Goal: Check status: Check status

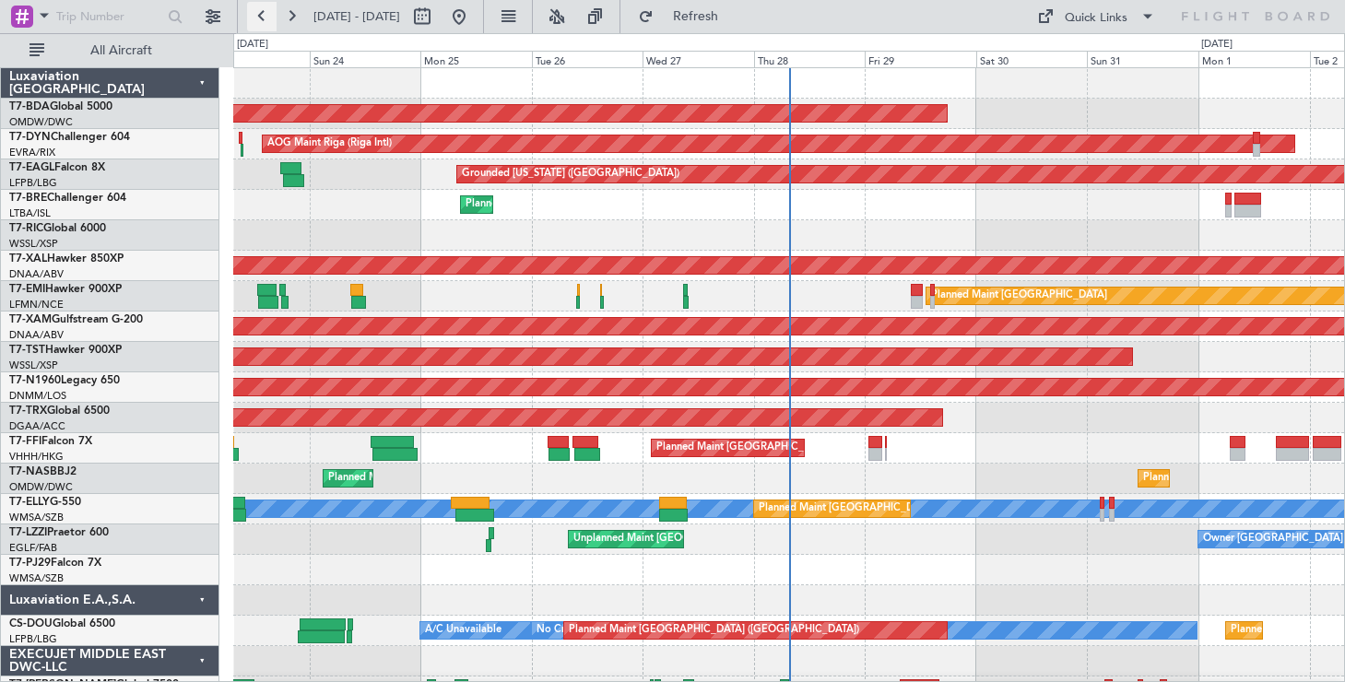
click at [257, 8] on button at bounding box center [262, 17] width 30 height 30
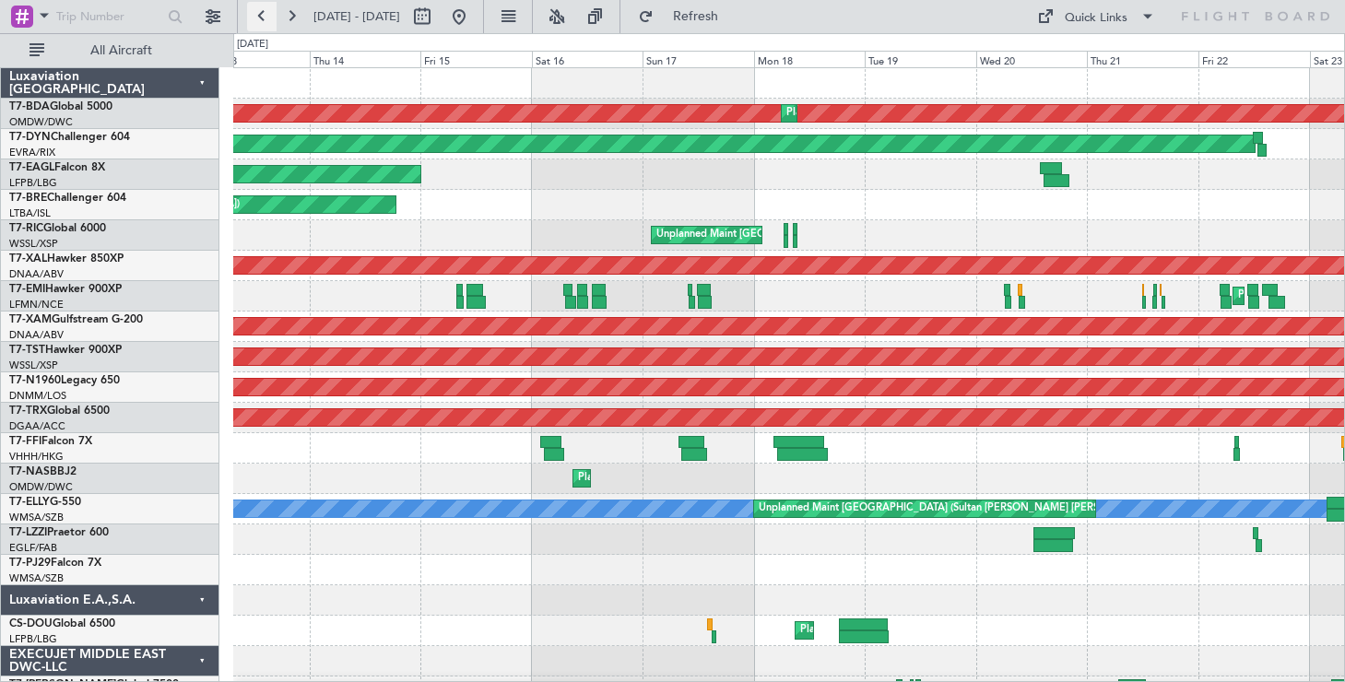
click at [257, 8] on button at bounding box center [262, 17] width 30 height 30
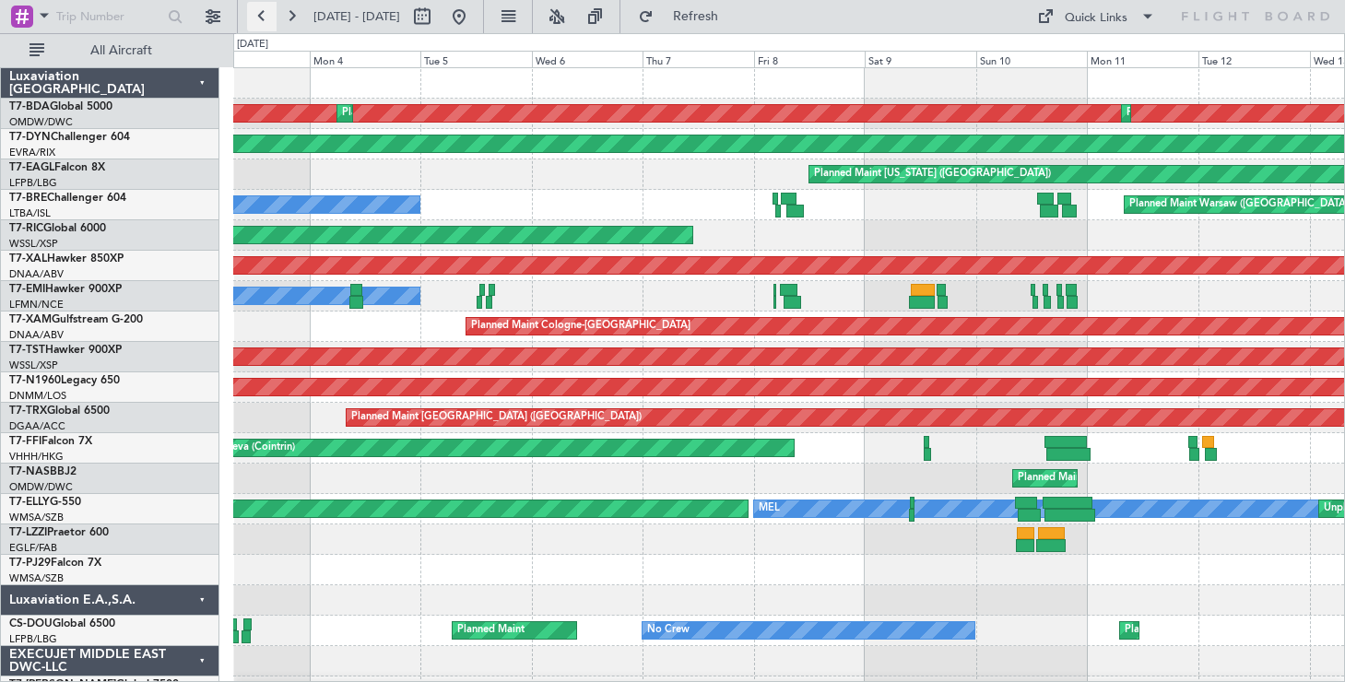
click at [257, 8] on button at bounding box center [262, 17] width 30 height 30
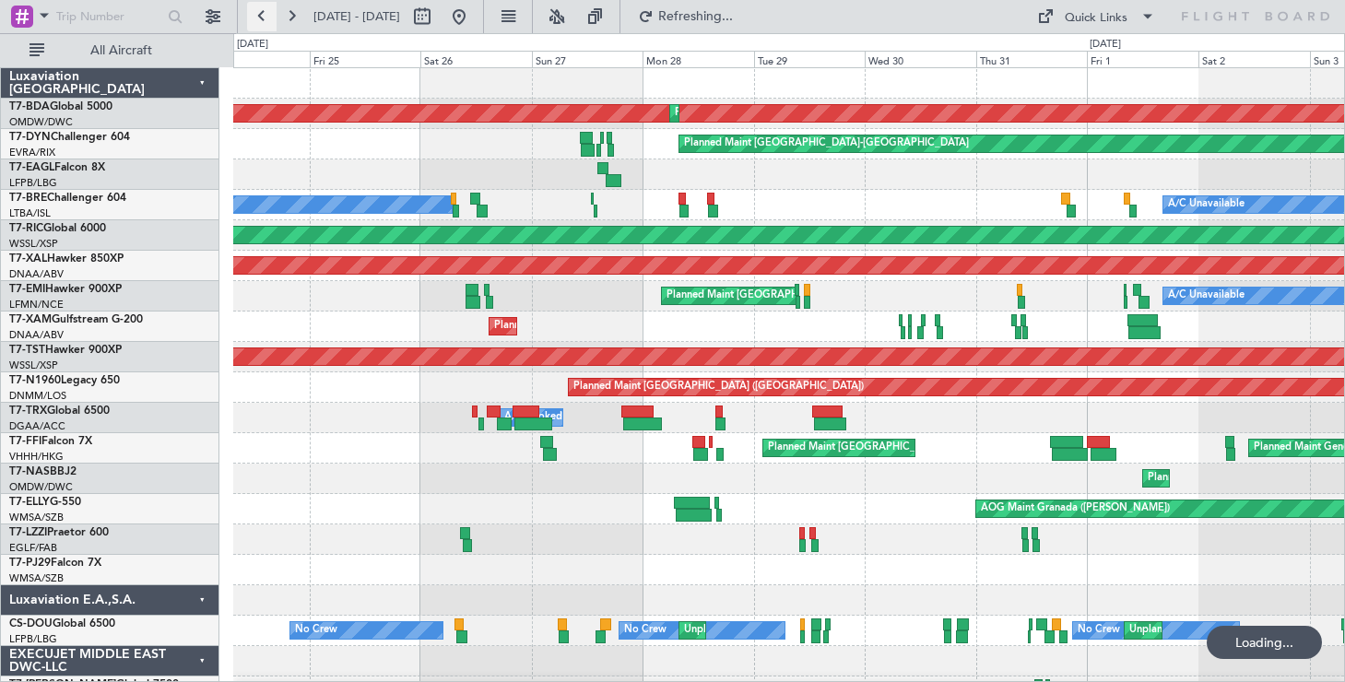
click at [257, 8] on button at bounding box center [262, 17] width 30 height 30
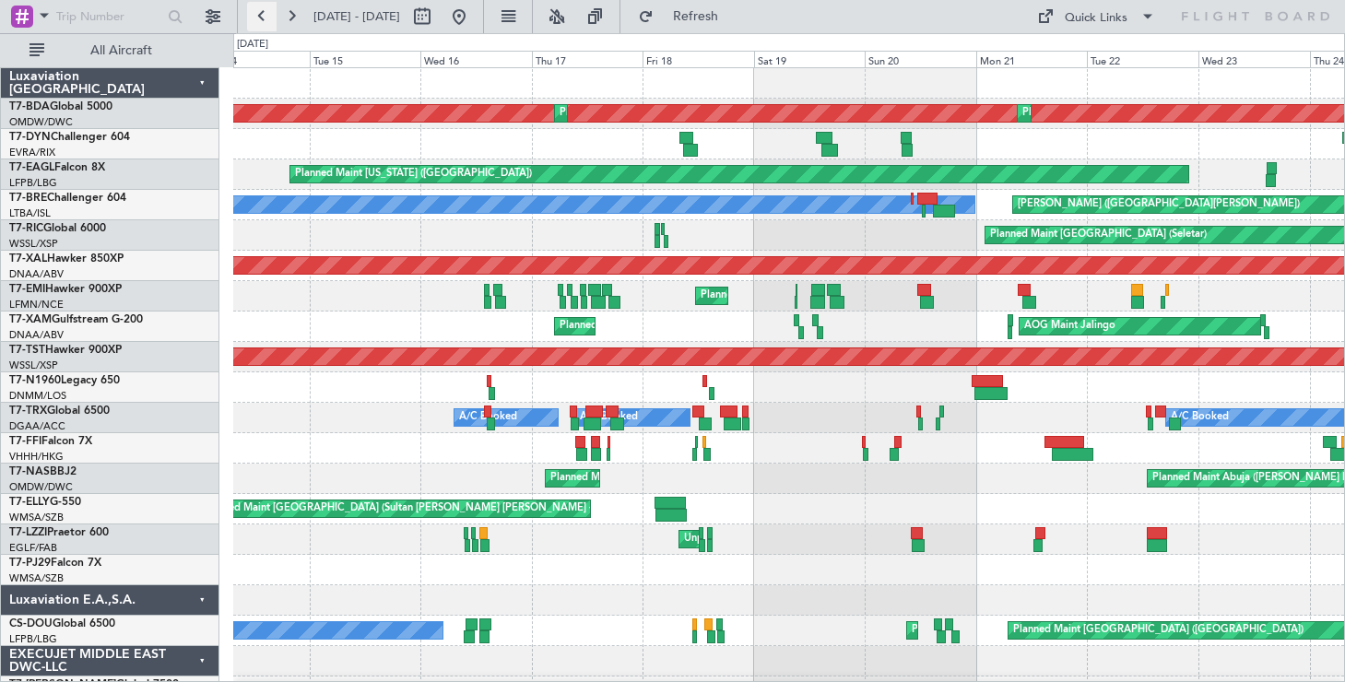
click at [257, 8] on button at bounding box center [262, 17] width 30 height 30
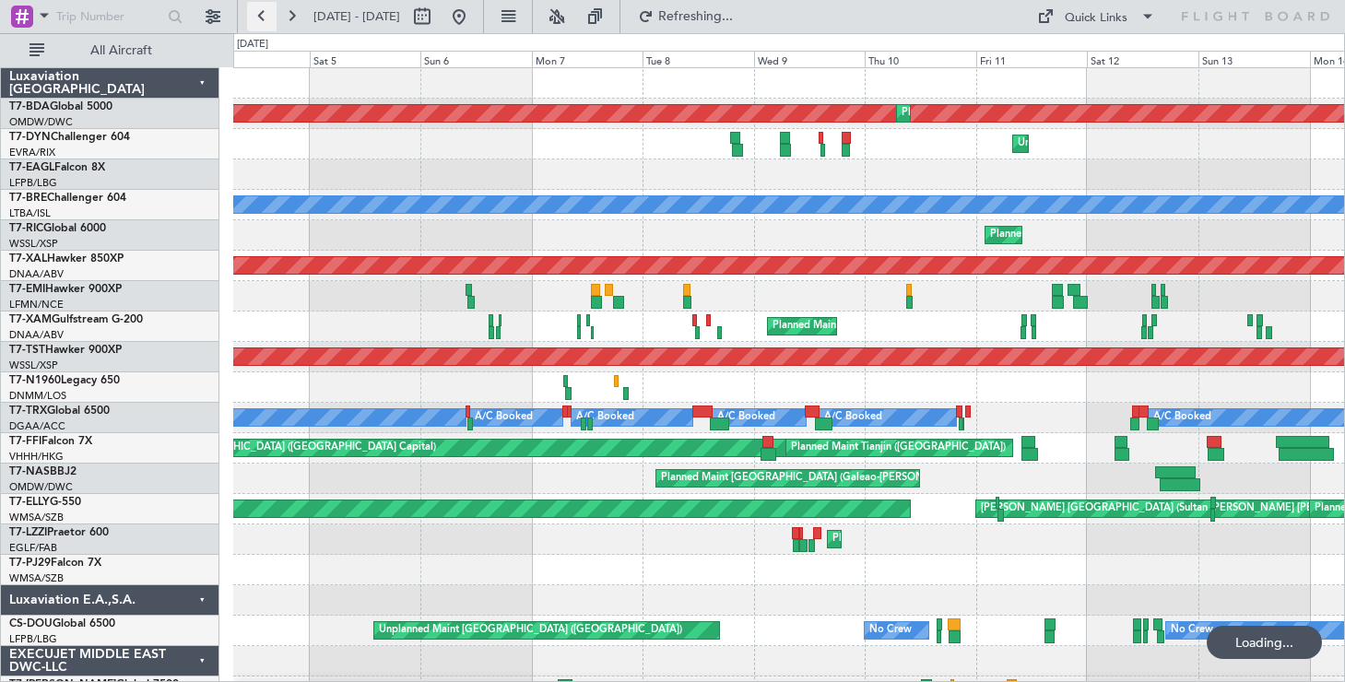
click at [257, 8] on button at bounding box center [262, 17] width 30 height 30
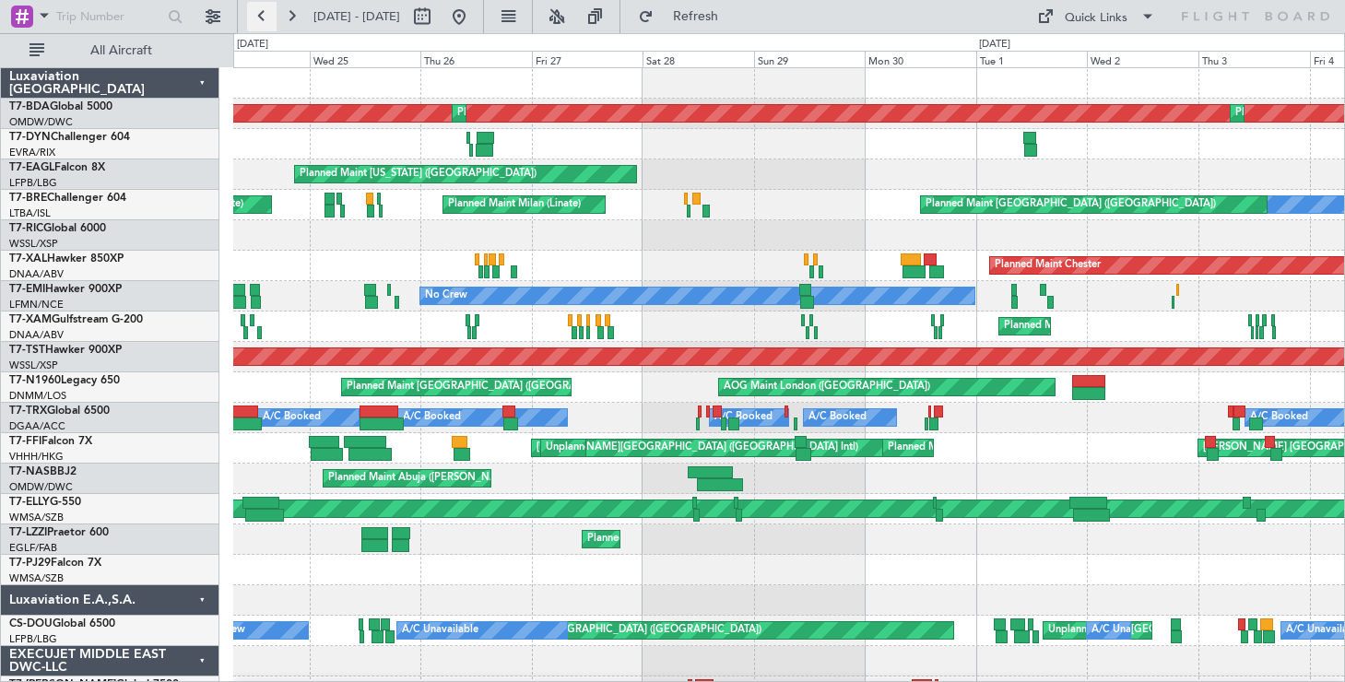
click at [266, 16] on button at bounding box center [262, 17] width 30 height 30
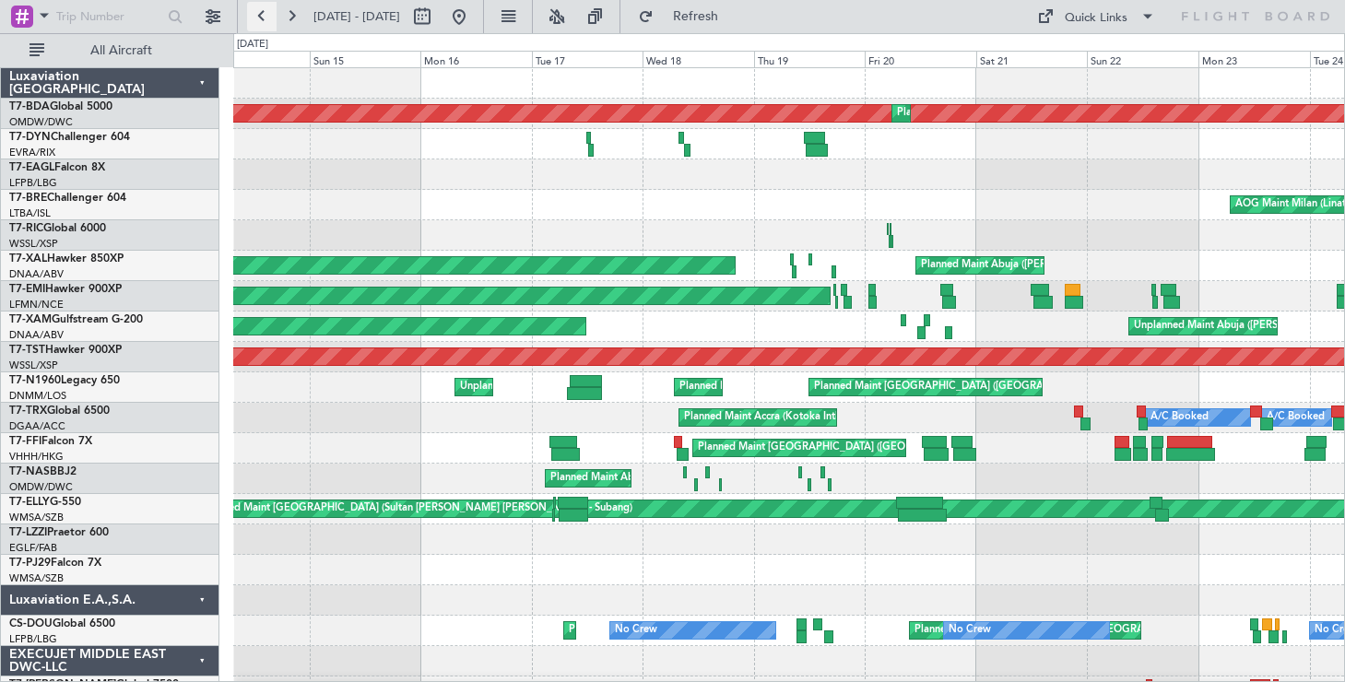
click at [266, 14] on button at bounding box center [262, 17] width 30 height 30
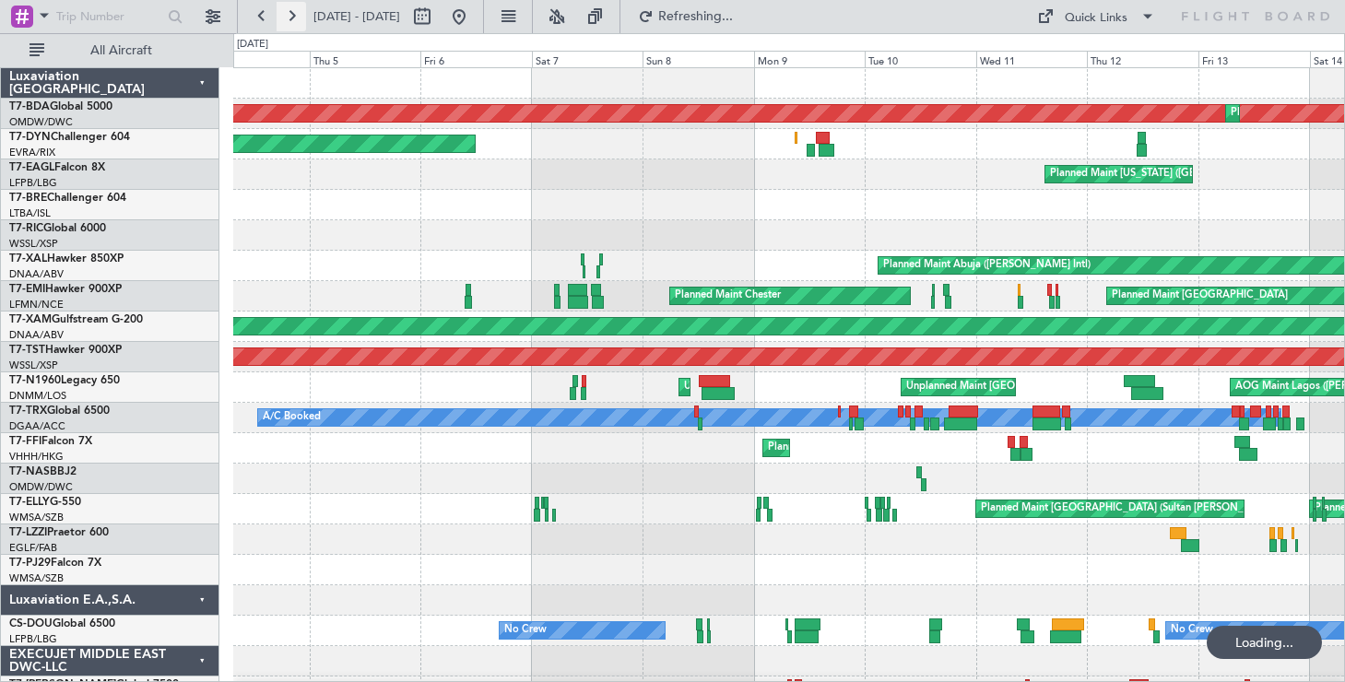
click at [287, 17] on button at bounding box center [292, 17] width 30 height 30
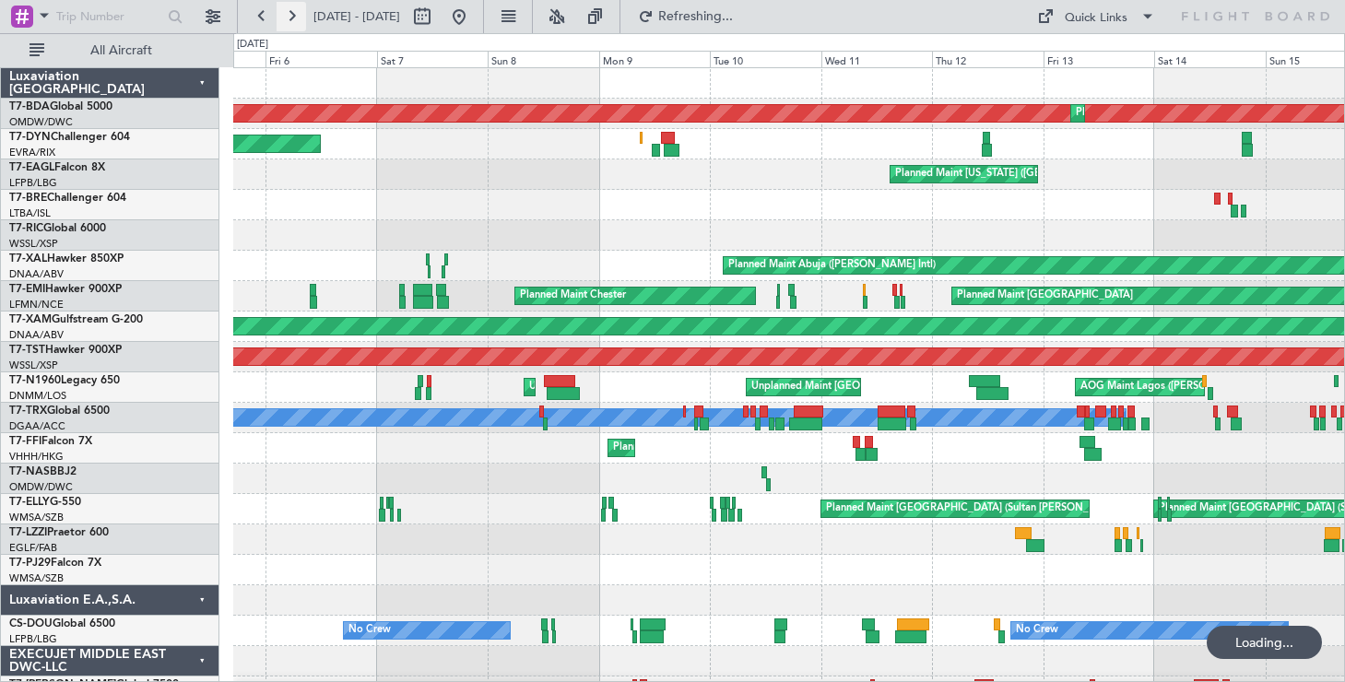
click at [287, 17] on button at bounding box center [292, 17] width 30 height 30
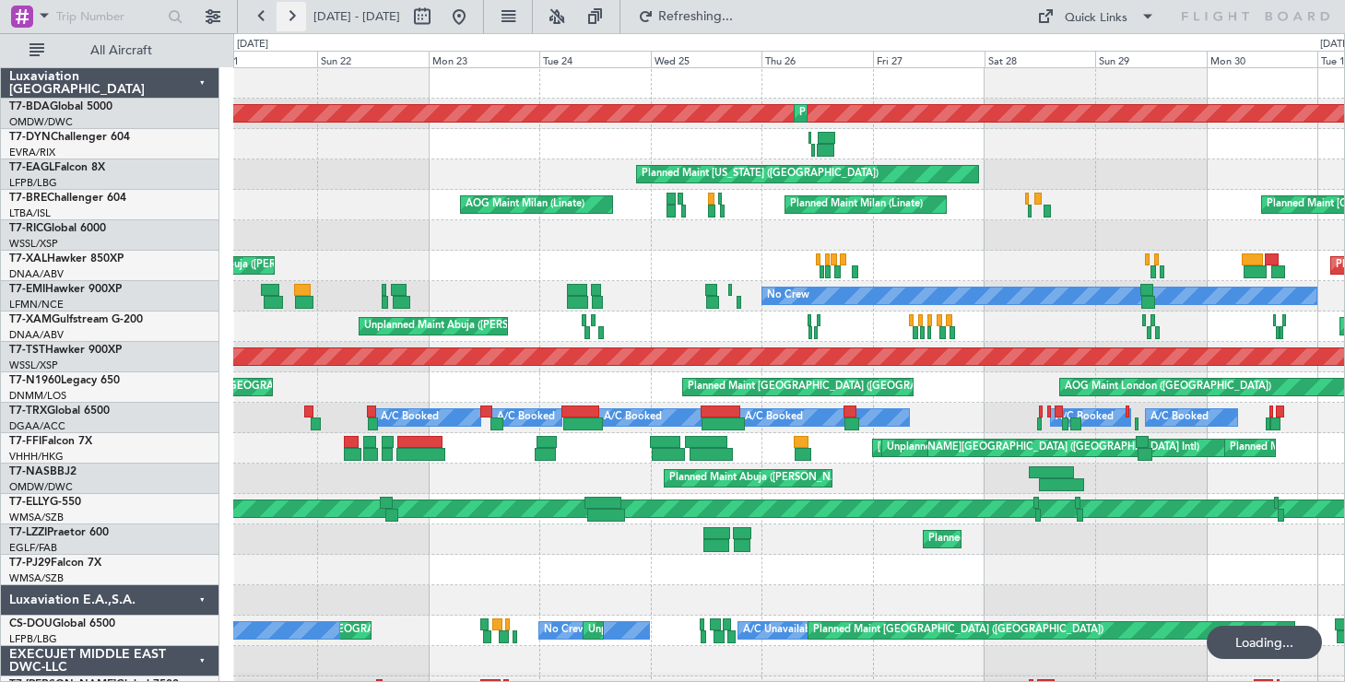
click at [287, 17] on button at bounding box center [292, 17] width 30 height 30
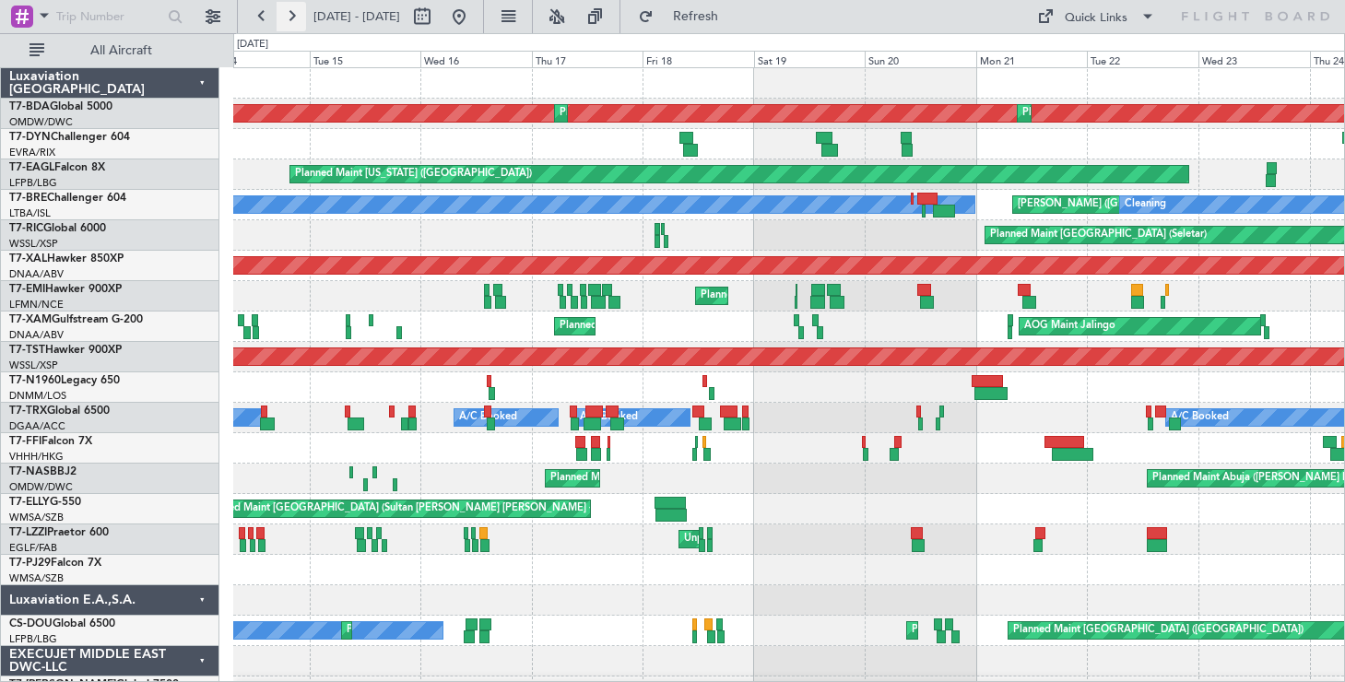
click at [284, 18] on button at bounding box center [292, 17] width 30 height 30
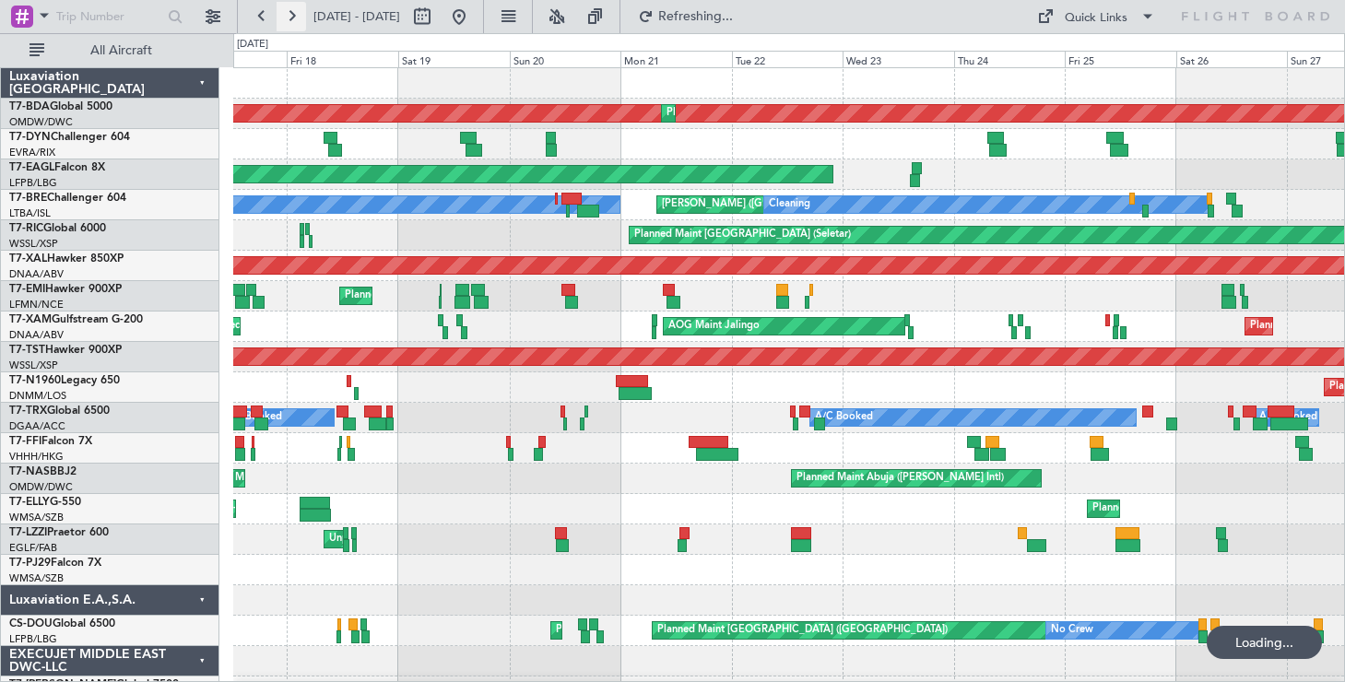
click at [284, 18] on button at bounding box center [292, 17] width 30 height 30
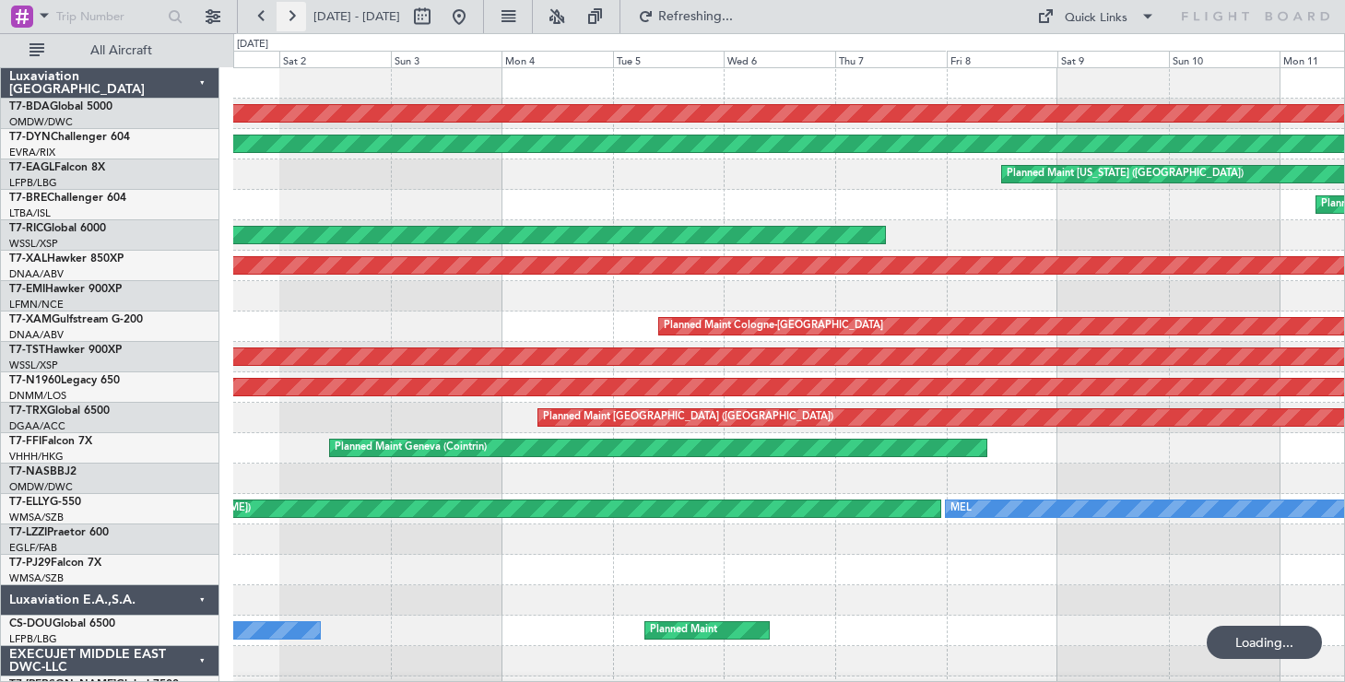
click at [284, 18] on button at bounding box center [292, 17] width 30 height 30
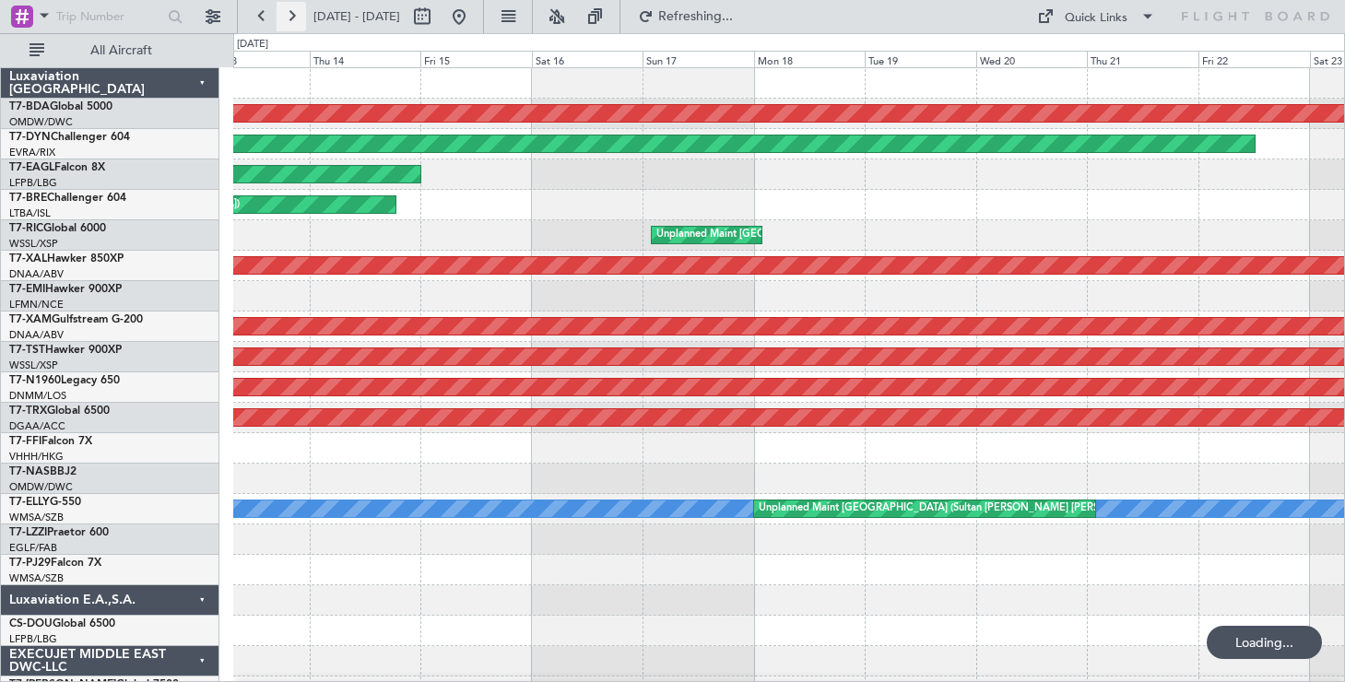
click at [284, 18] on button at bounding box center [292, 17] width 30 height 30
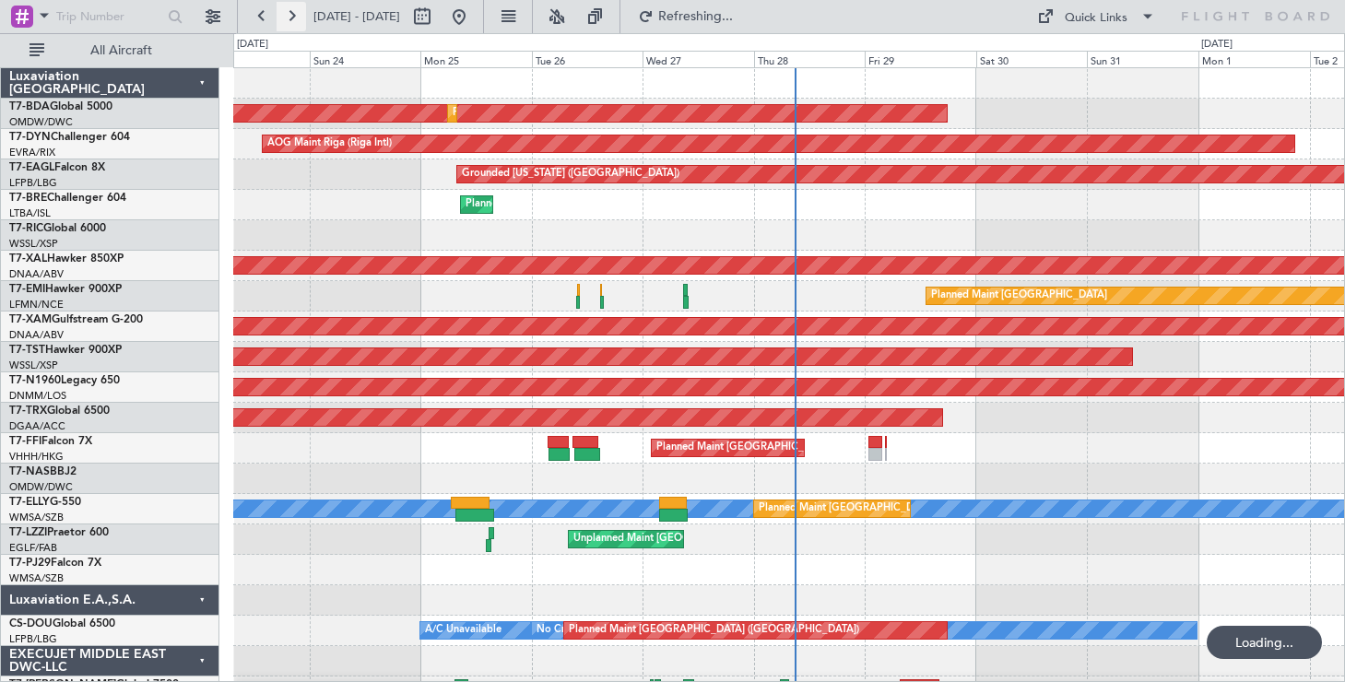
click at [284, 18] on button at bounding box center [292, 17] width 30 height 30
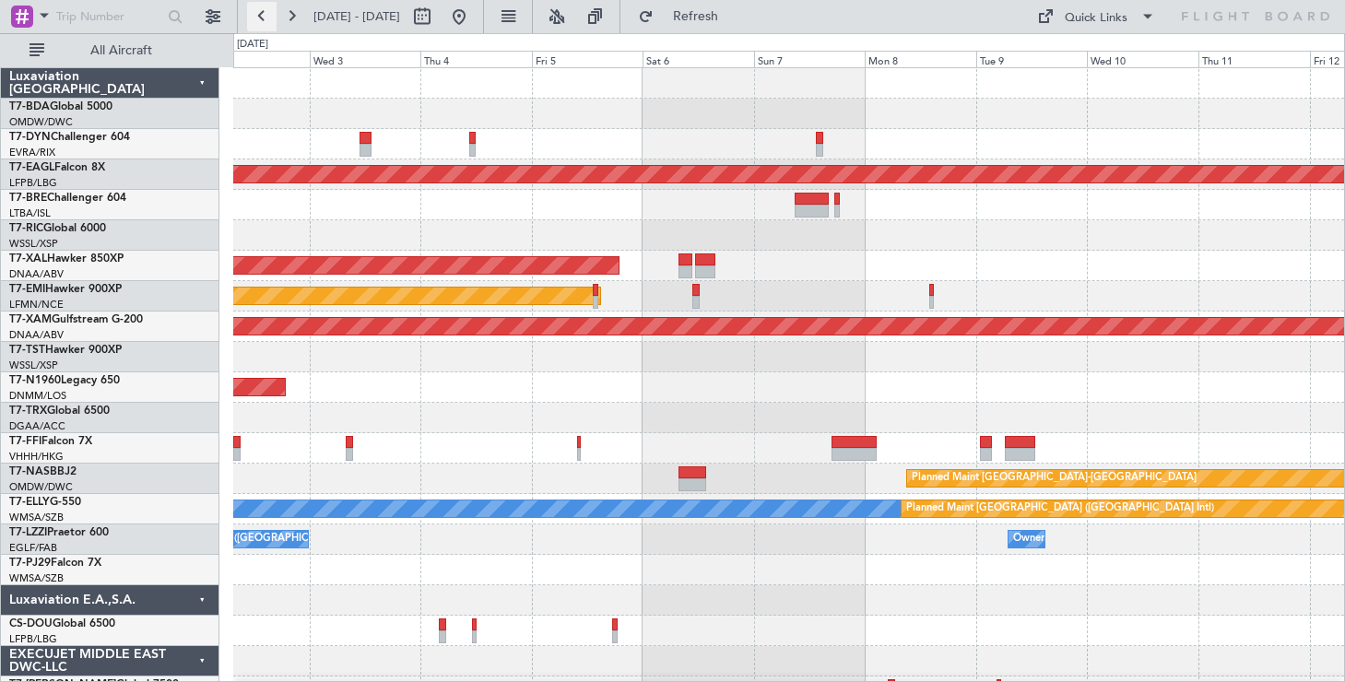
click at [269, 20] on button at bounding box center [262, 17] width 30 height 30
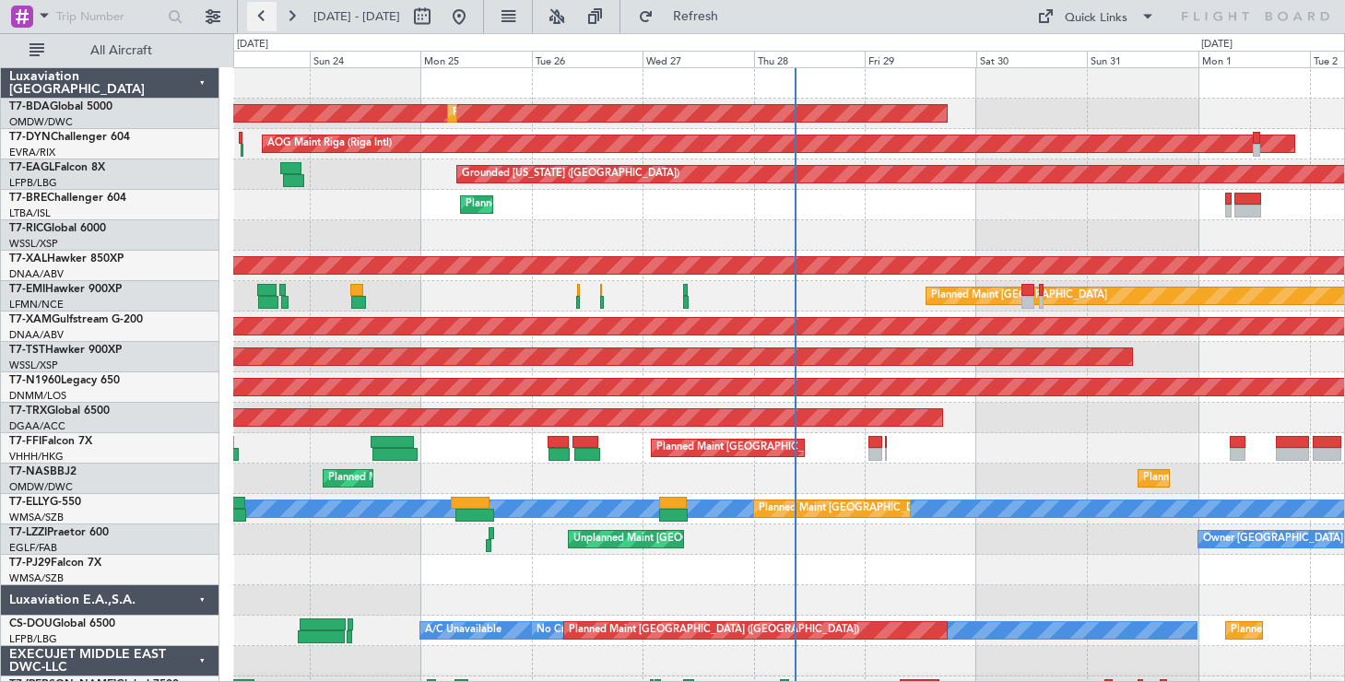
click at [269, 20] on button at bounding box center [262, 17] width 30 height 30
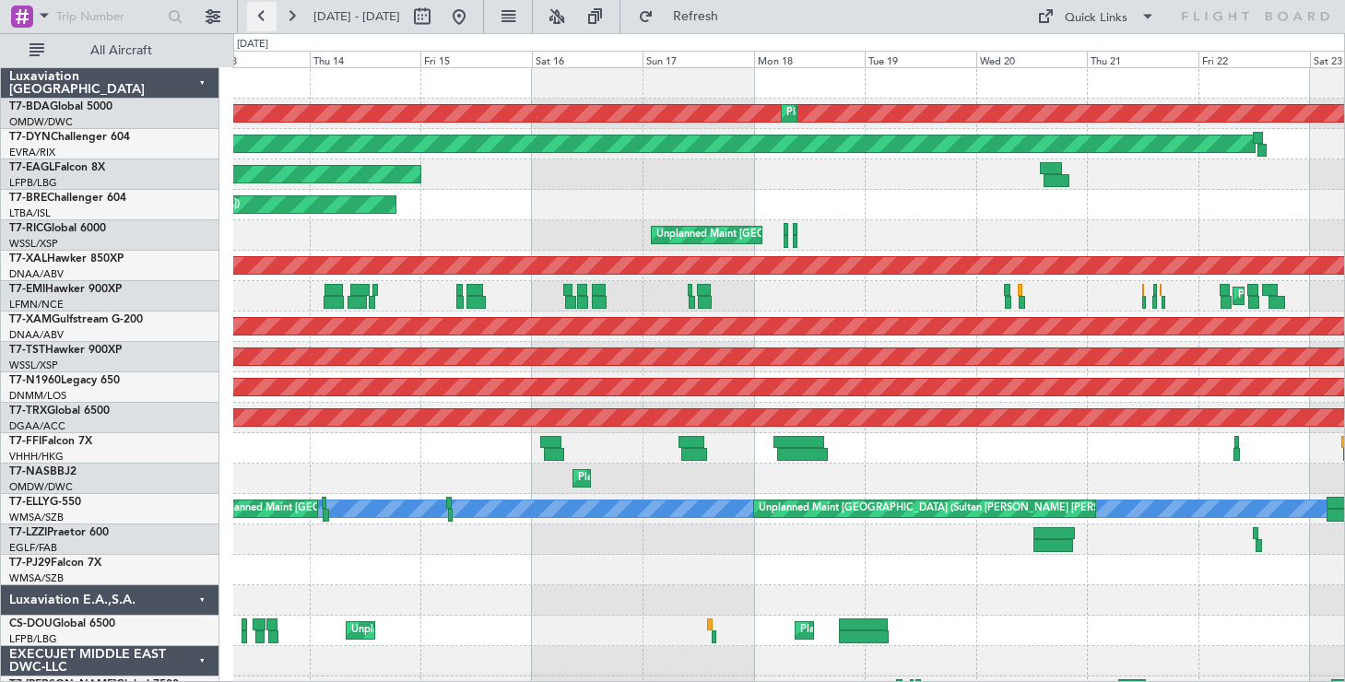
click at [261, 18] on button at bounding box center [262, 17] width 30 height 30
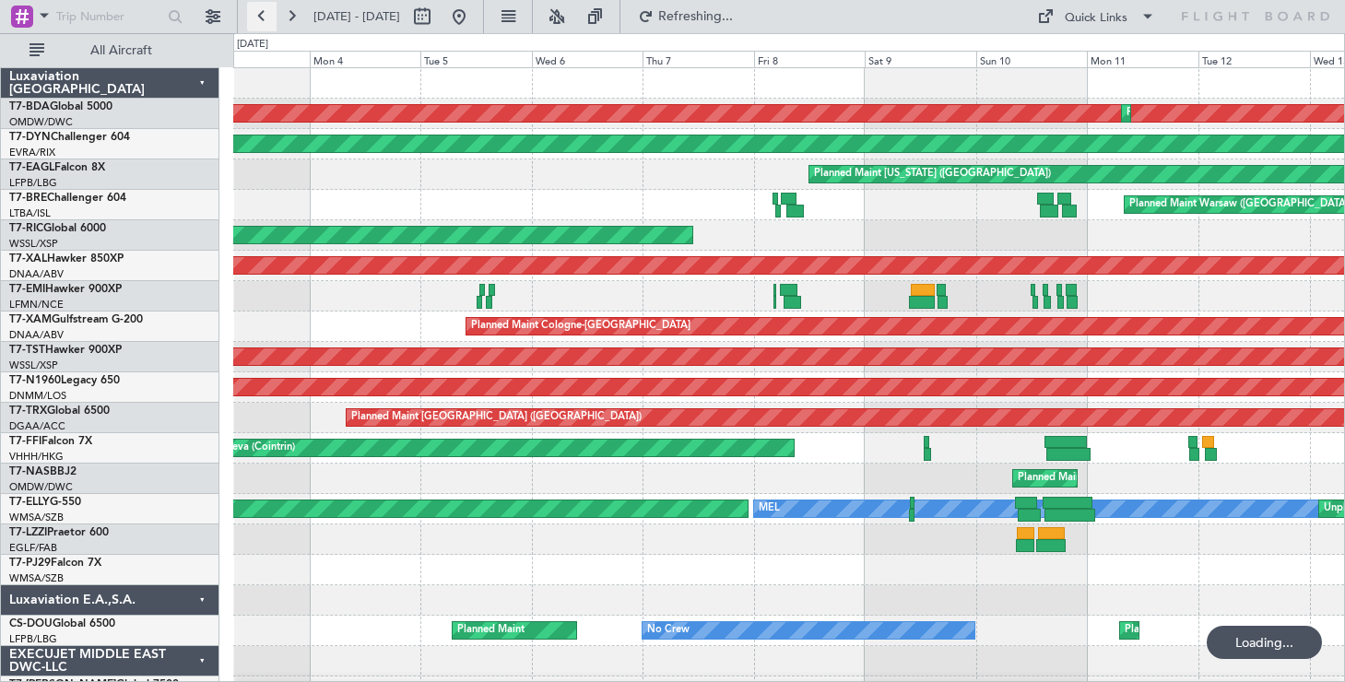
click at [261, 18] on button at bounding box center [262, 17] width 30 height 30
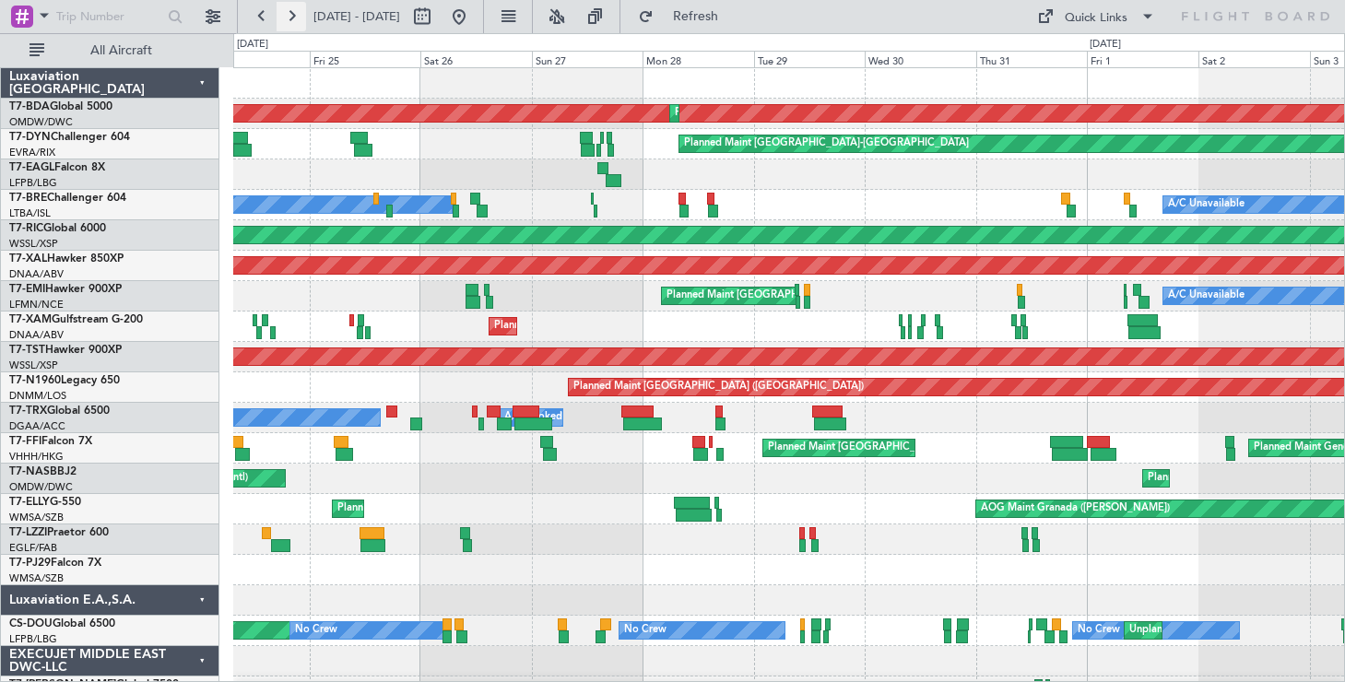
click at [303, 15] on button at bounding box center [292, 17] width 30 height 30
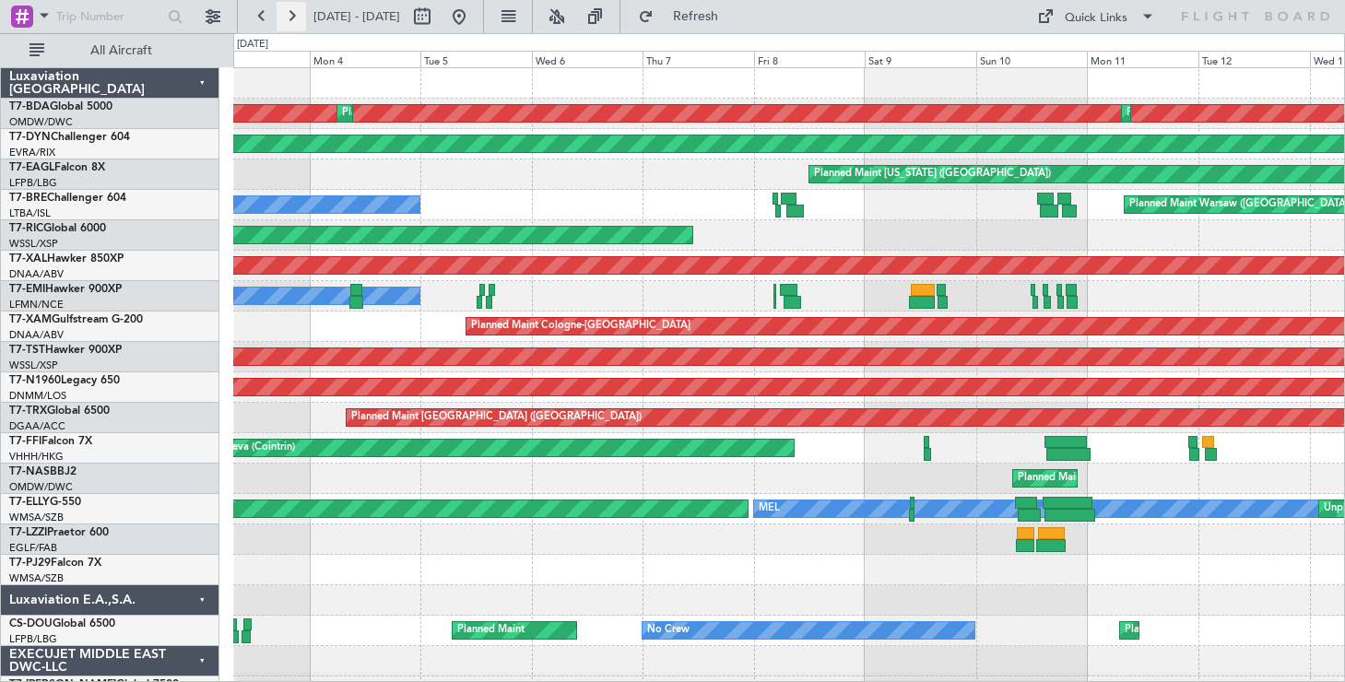
click at [303, 15] on button at bounding box center [292, 17] width 30 height 30
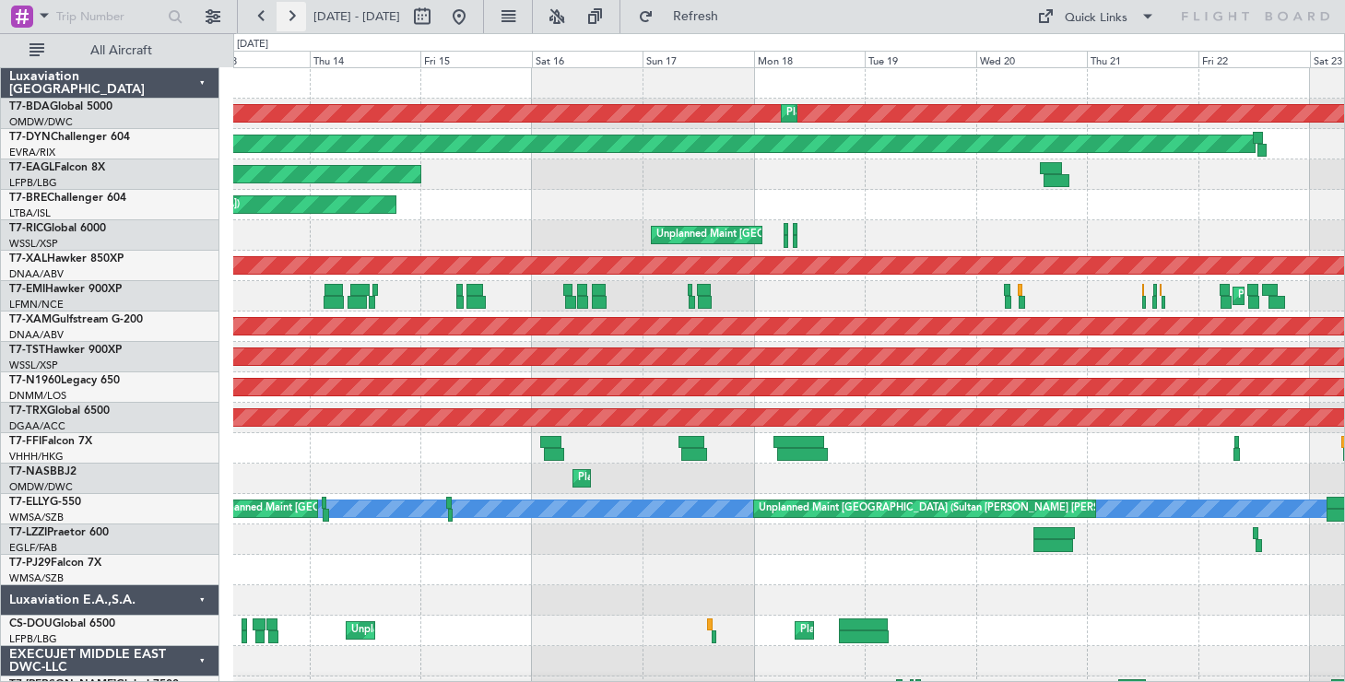
click at [303, 15] on button at bounding box center [292, 17] width 30 height 30
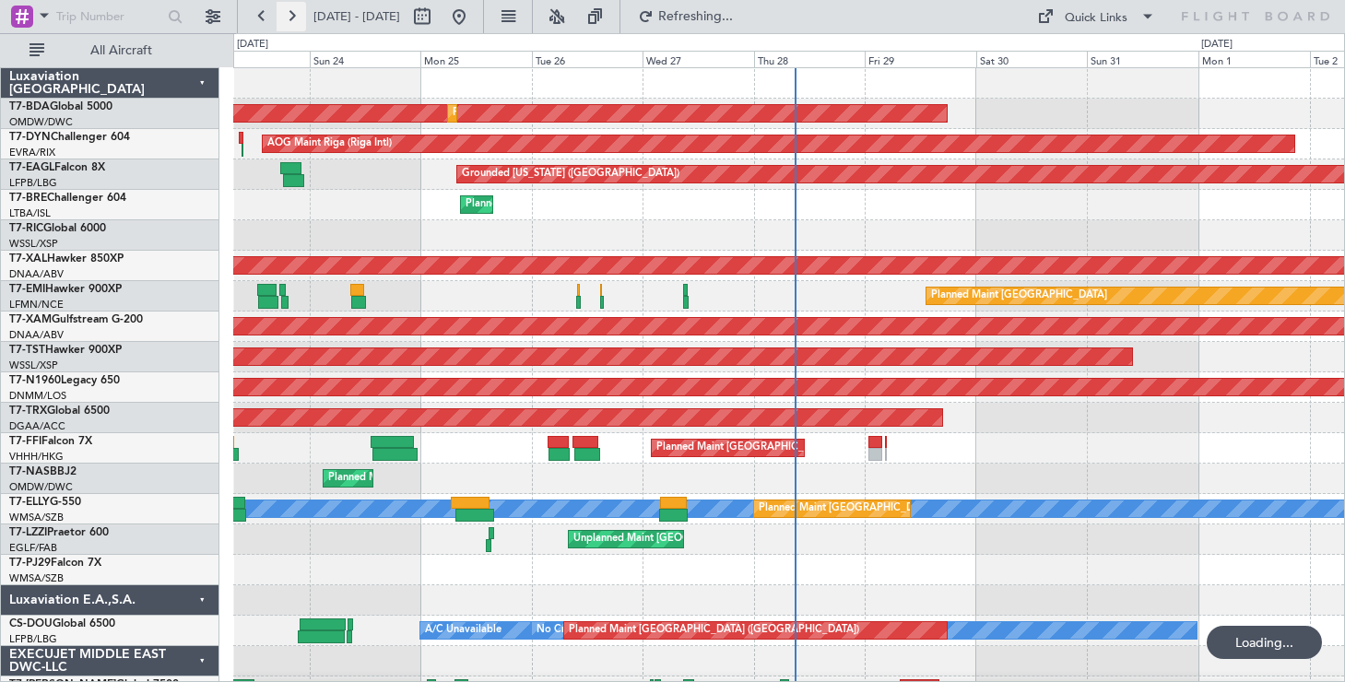
click at [303, 15] on button at bounding box center [292, 17] width 30 height 30
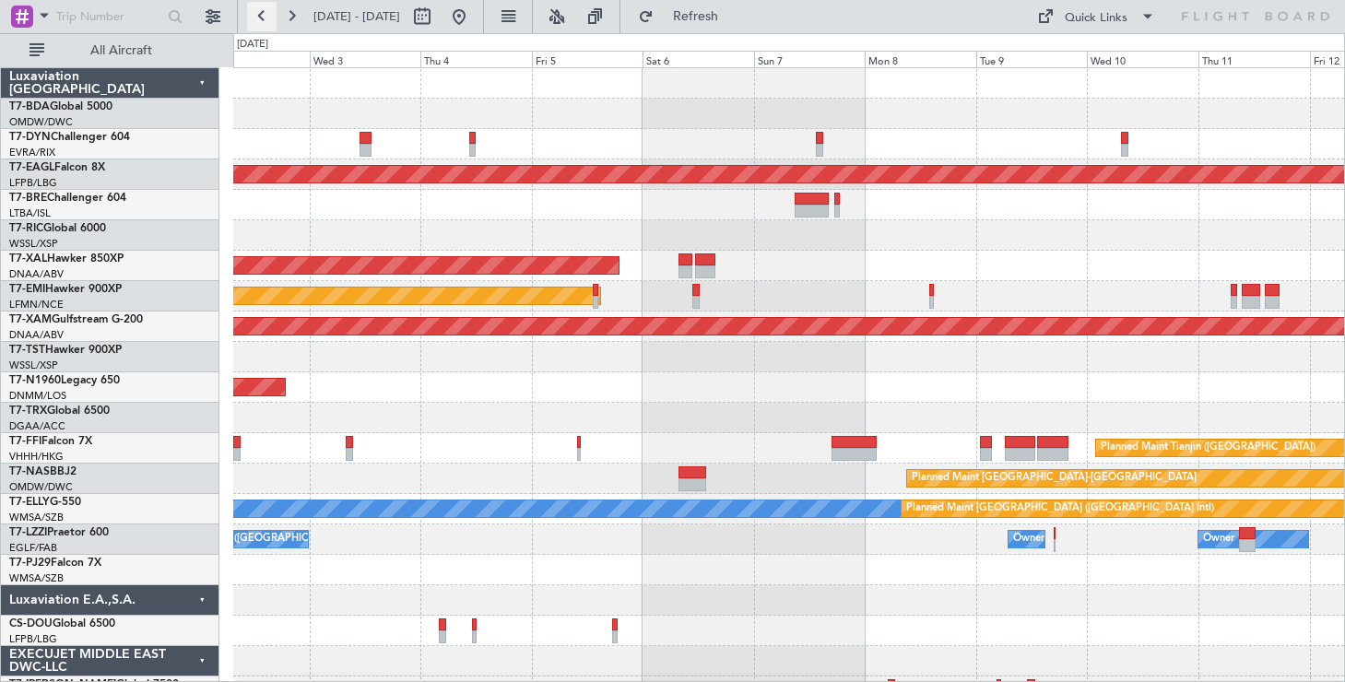
click at [262, 22] on button at bounding box center [262, 17] width 30 height 30
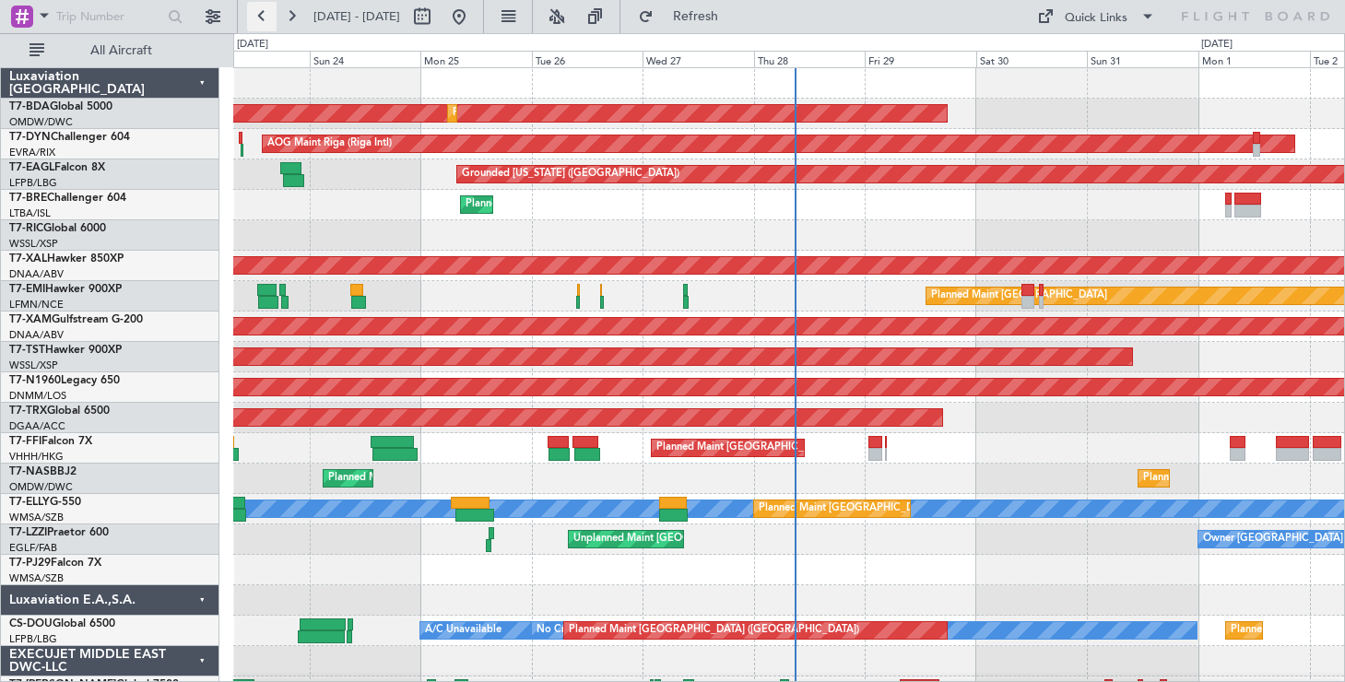
click at [262, 22] on button at bounding box center [262, 17] width 30 height 30
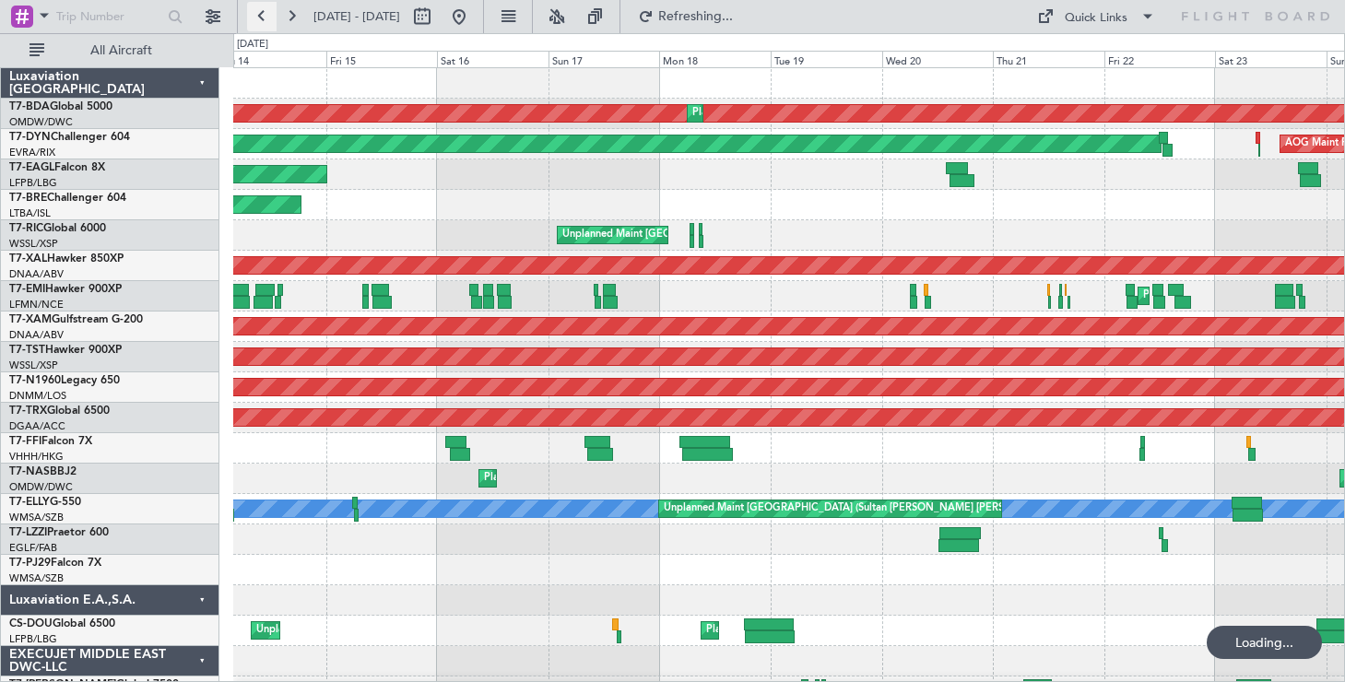
click at [262, 22] on button at bounding box center [262, 17] width 30 height 30
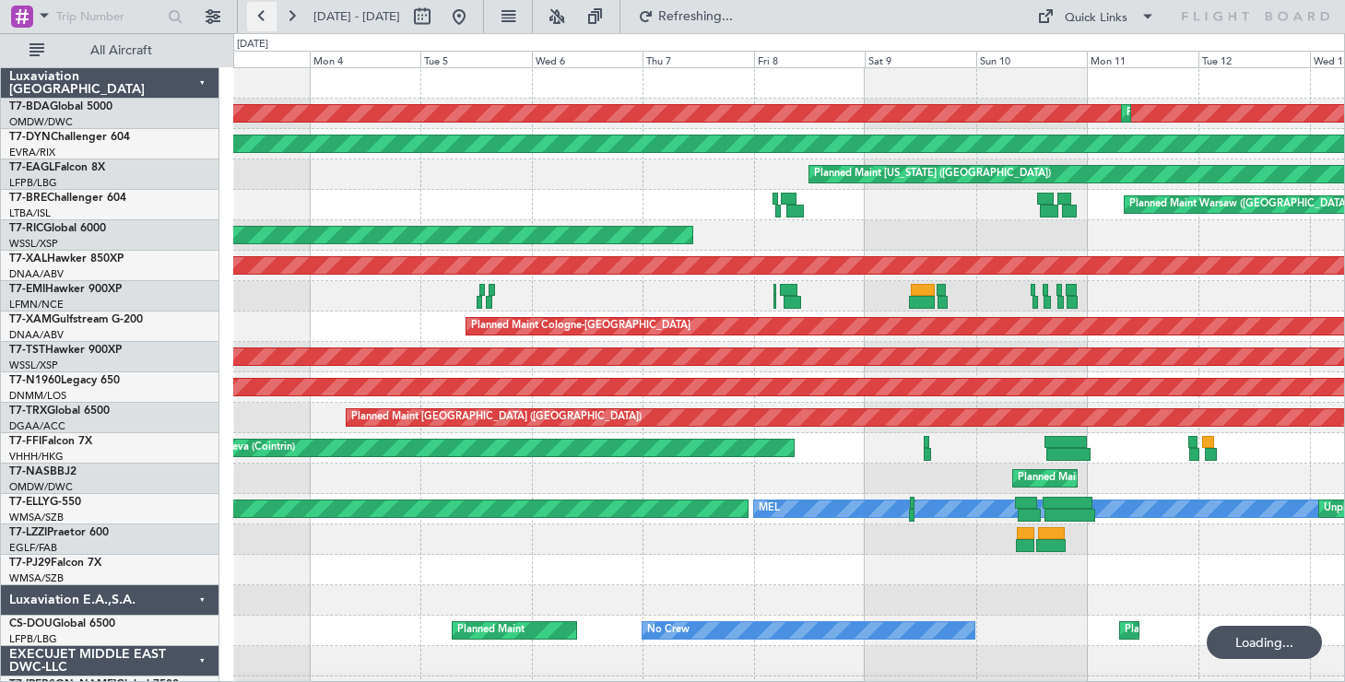
click at [262, 22] on button at bounding box center [262, 17] width 30 height 30
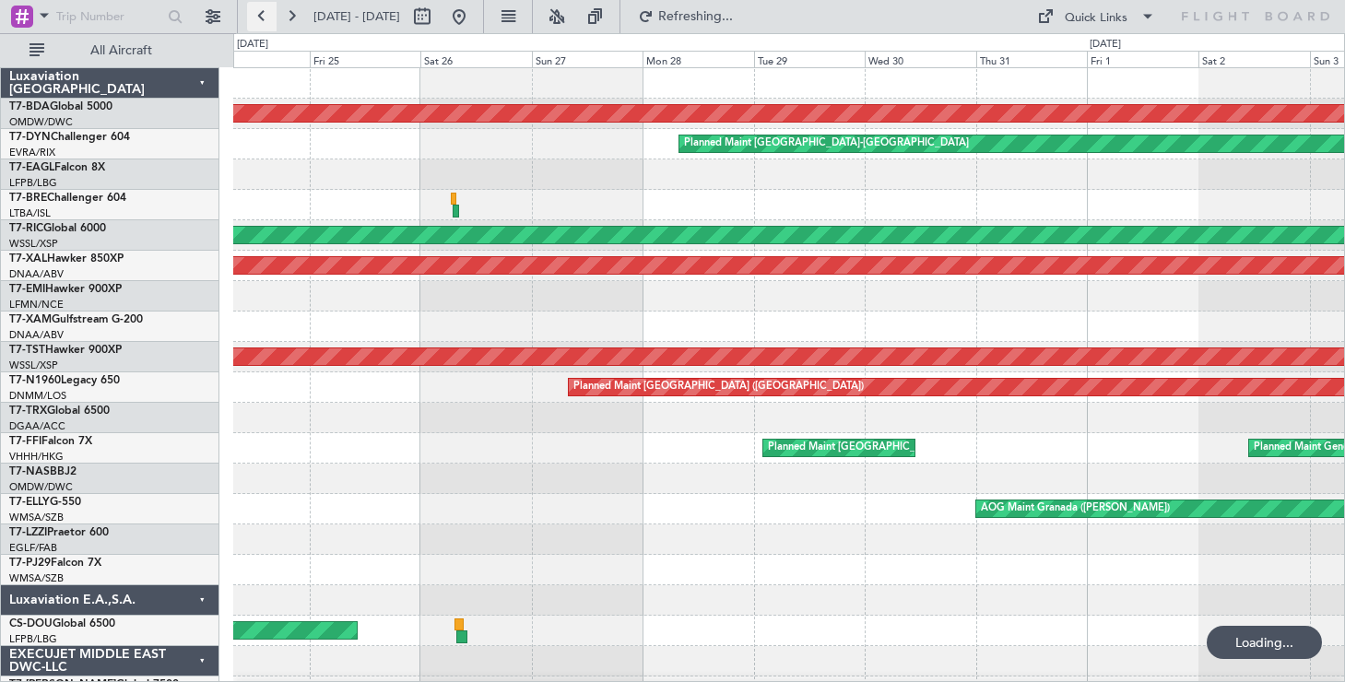
click at [262, 22] on button at bounding box center [262, 17] width 30 height 30
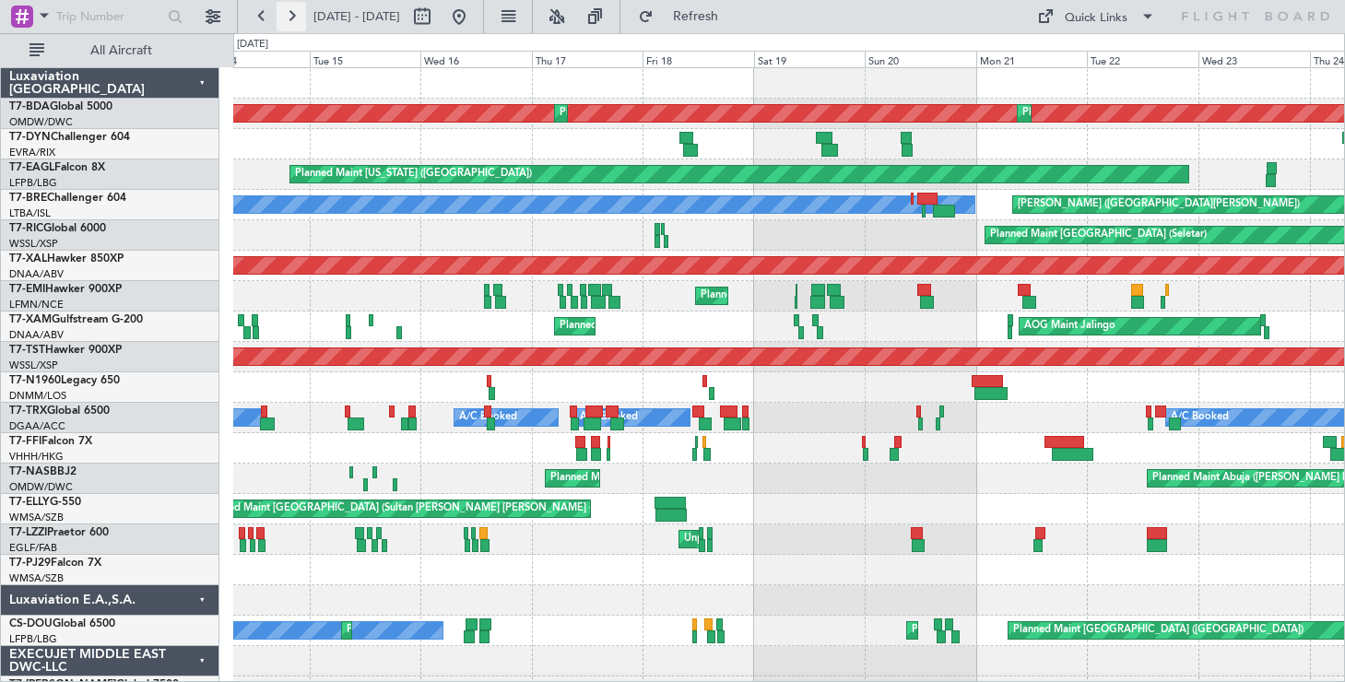
click at [294, 18] on button at bounding box center [292, 17] width 30 height 30
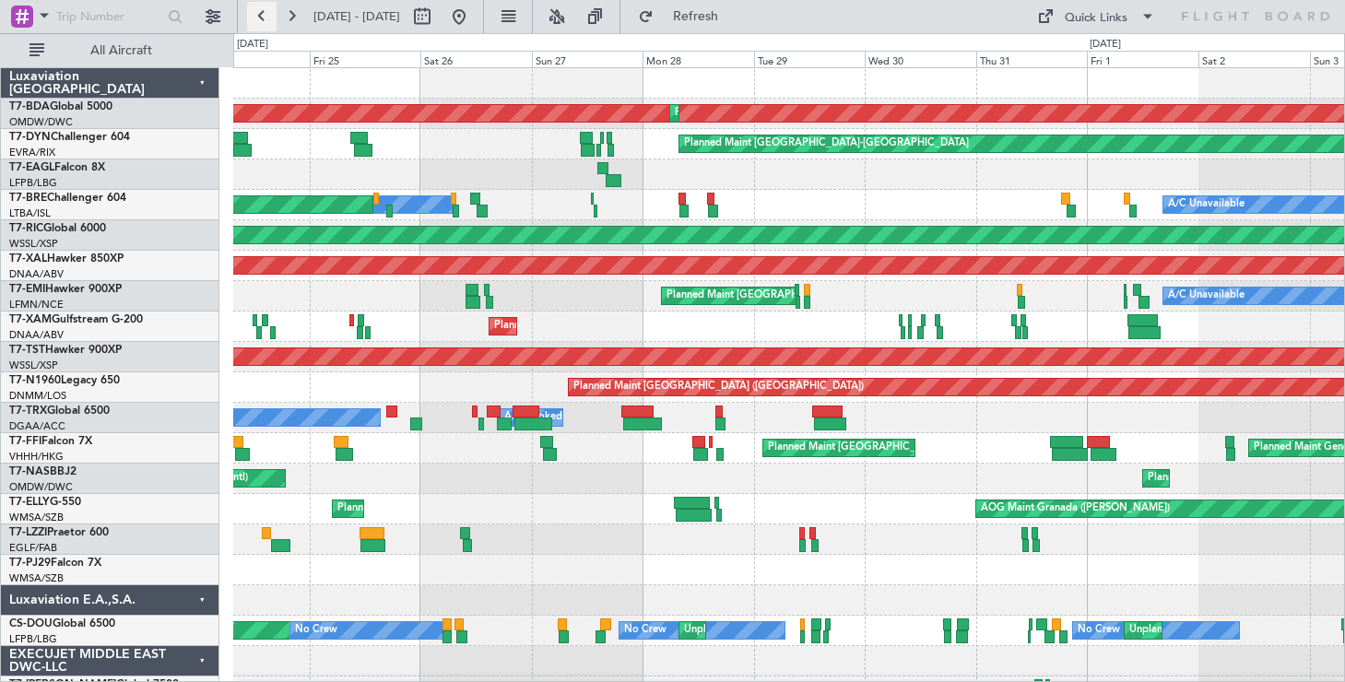
click at [271, 15] on button at bounding box center [262, 17] width 30 height 30
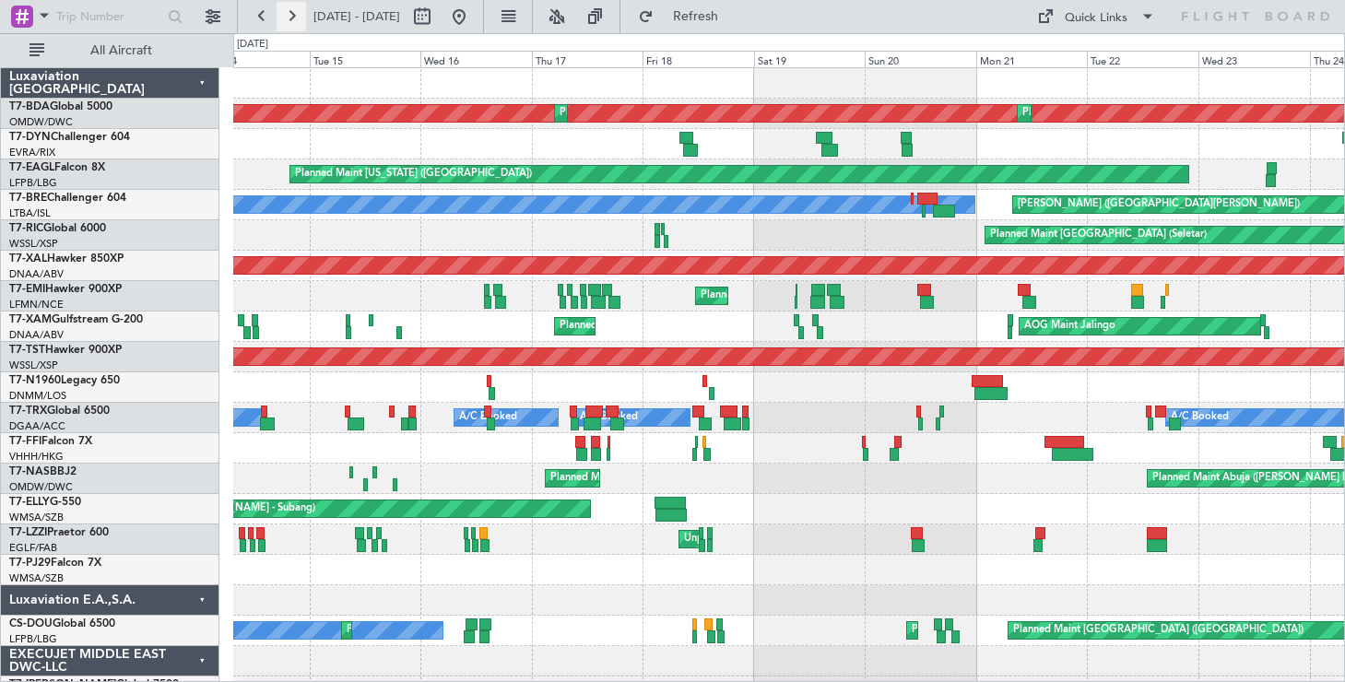
click at [297, 15] on button at bounding box center [292, 17] width 30 height 30
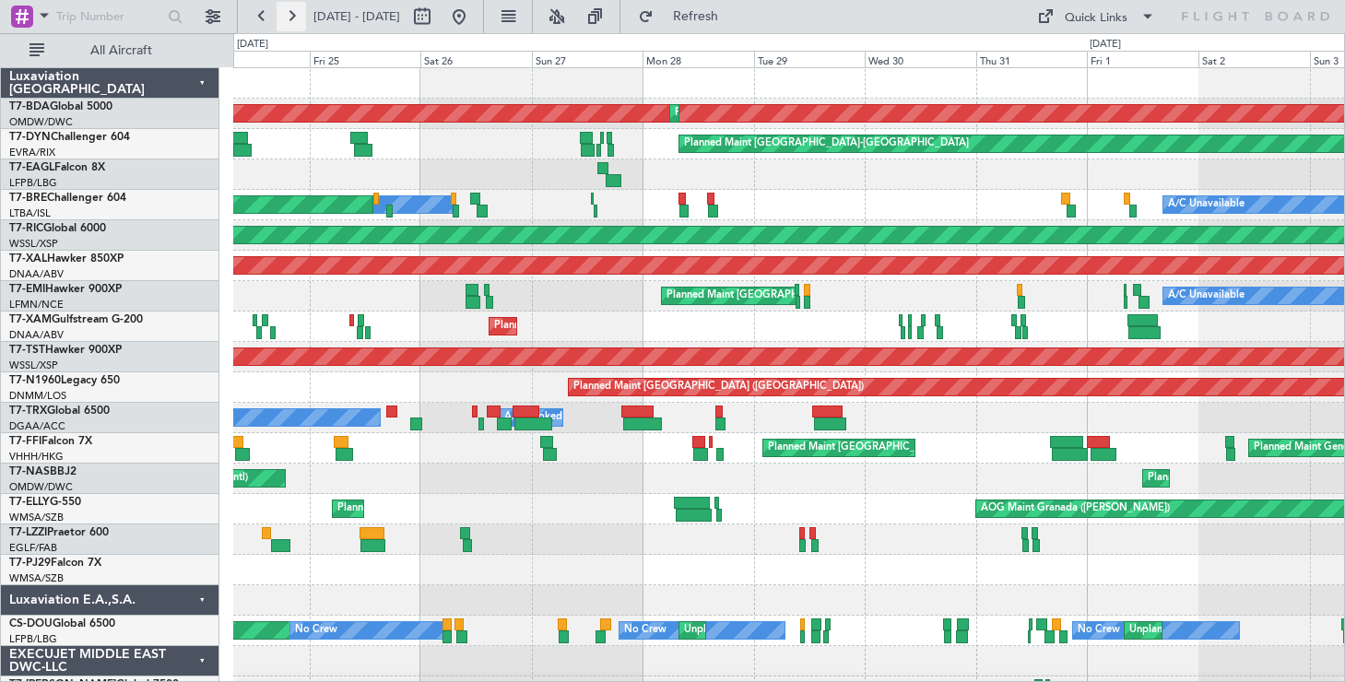
click at [297, 15] on button at bounding box center [292, 17] width 30 height 30
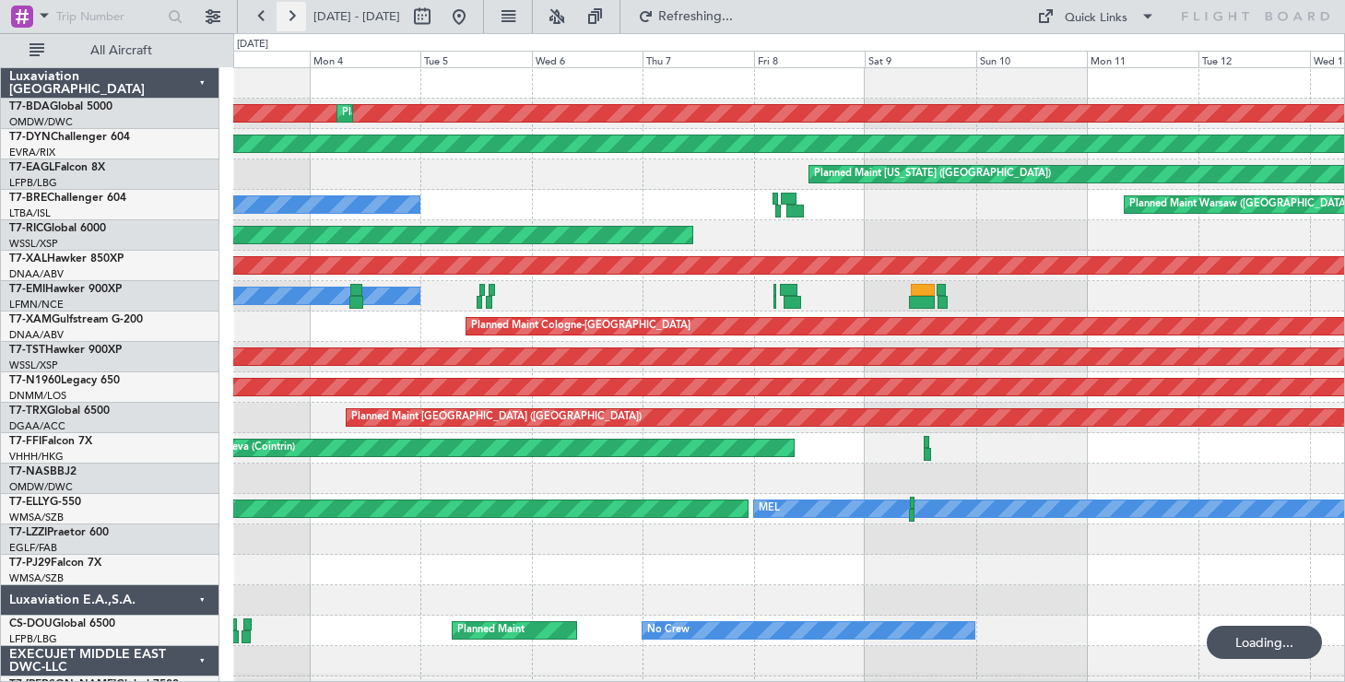
click at [297, 15] on button at bounding box center [292, 17] width 30 height 30
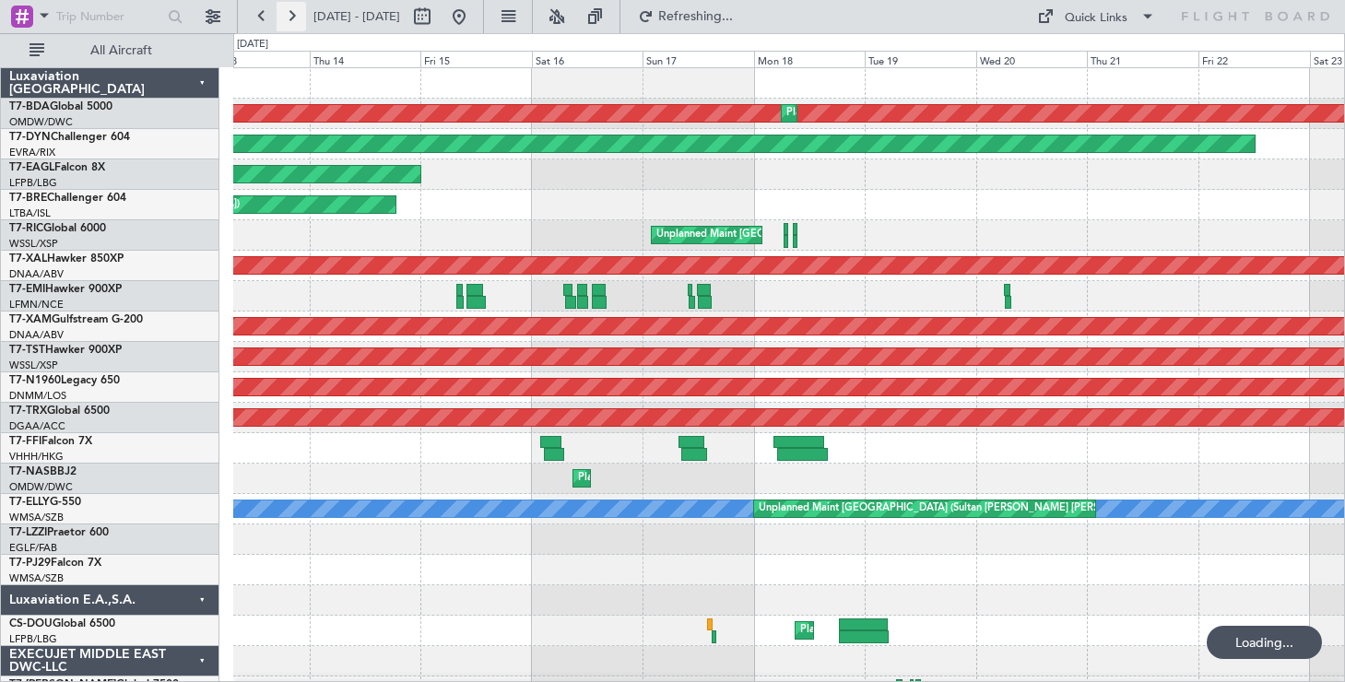
click at [297, 15] on button at bounding box center [292, 17] width 30 height 30
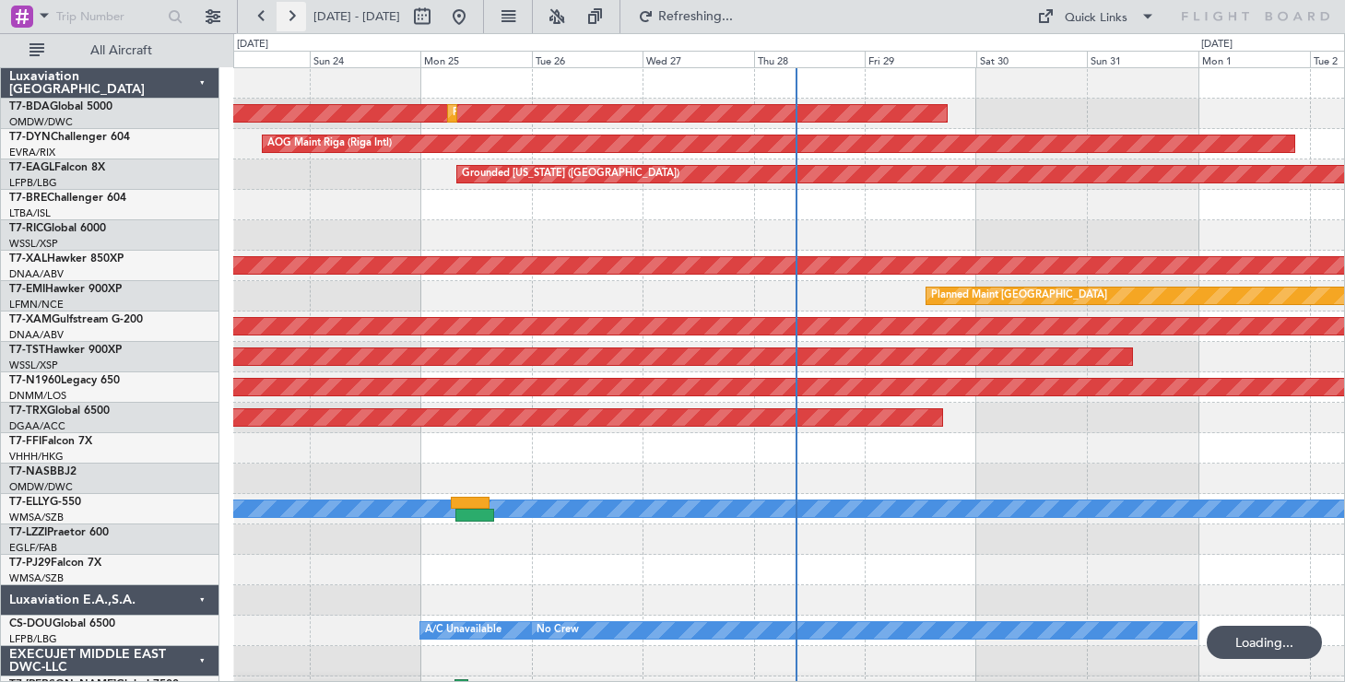
click at [297, 16] on button at bounding box center [292, 17] width 30 height 30
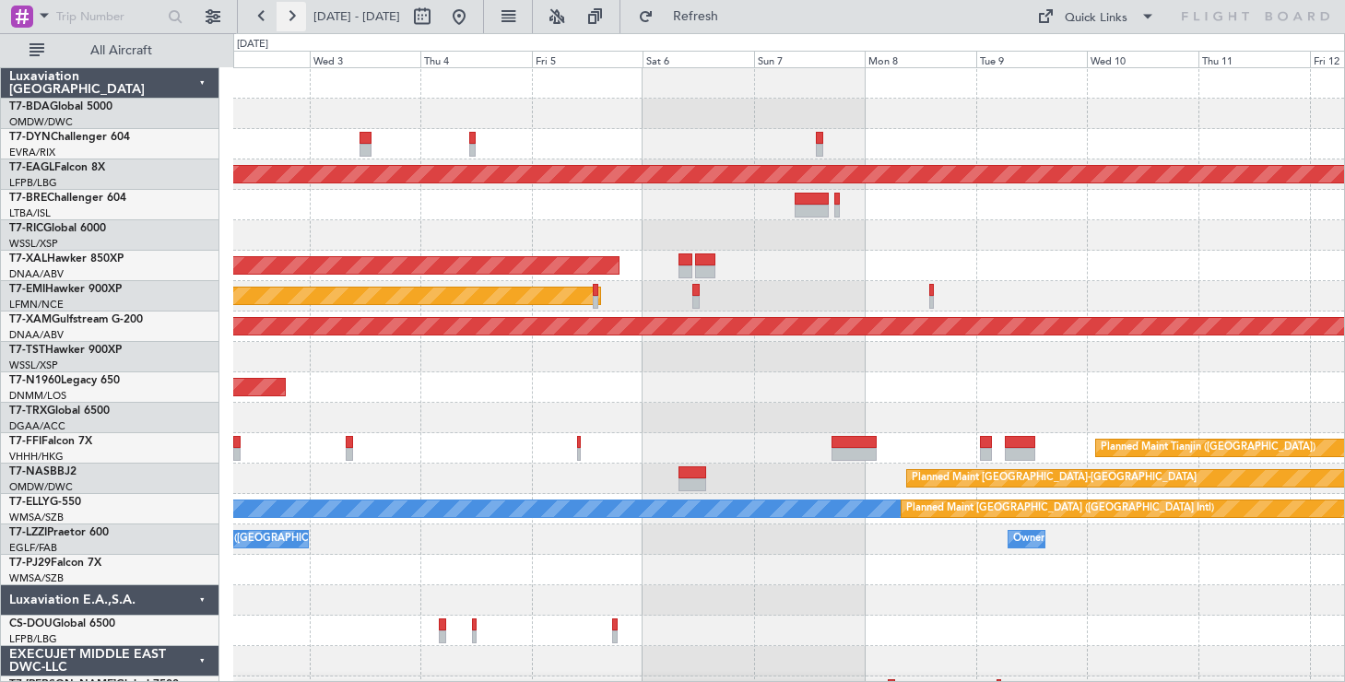
click at [279, 19] on button at bounding box center [292, 17] width 30 height 30
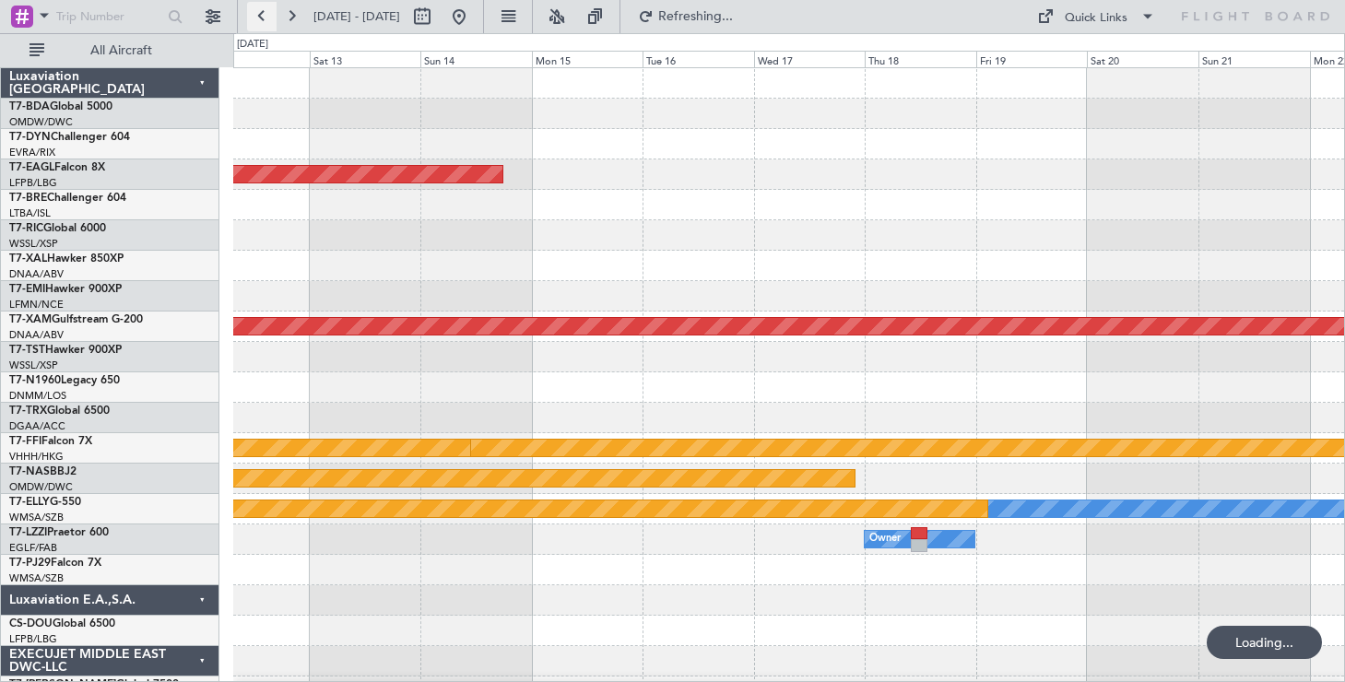
click at [266, 18] on button at bounding box center [262, 17] width 30 height 30
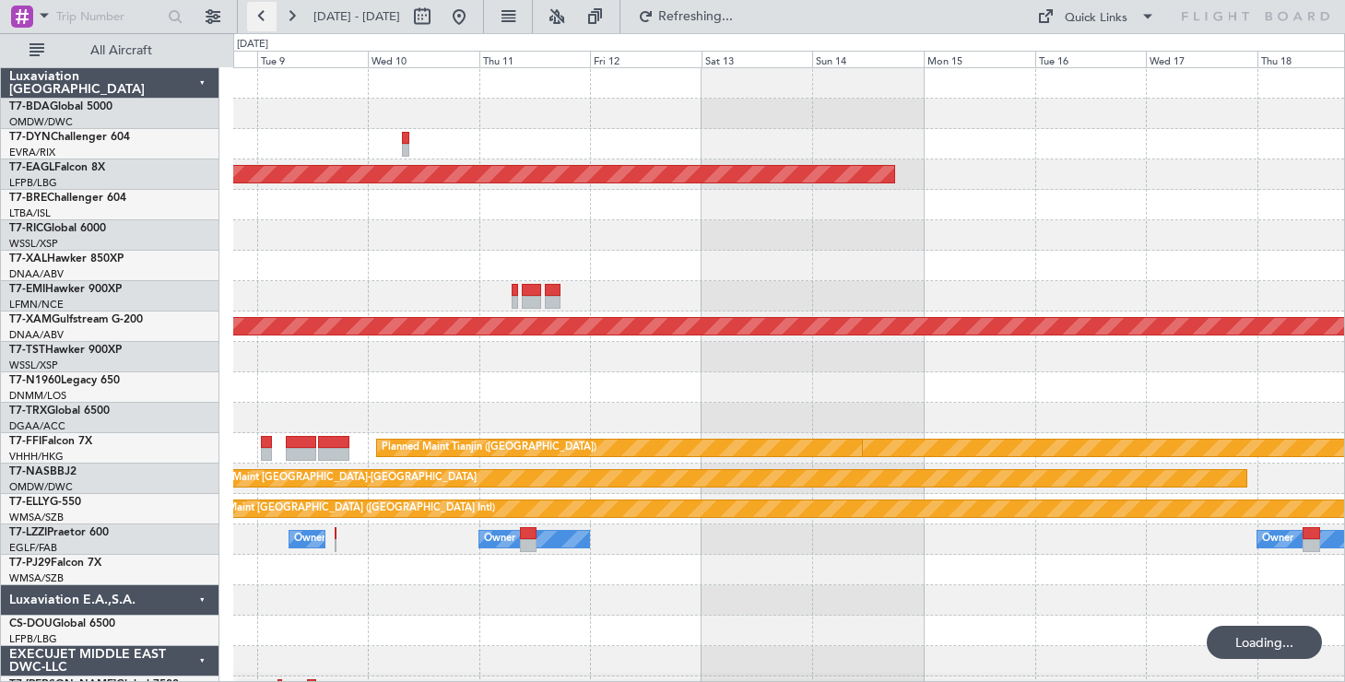
click at [266, 18] on button at bounding box center [262, 17] width 30 height 30
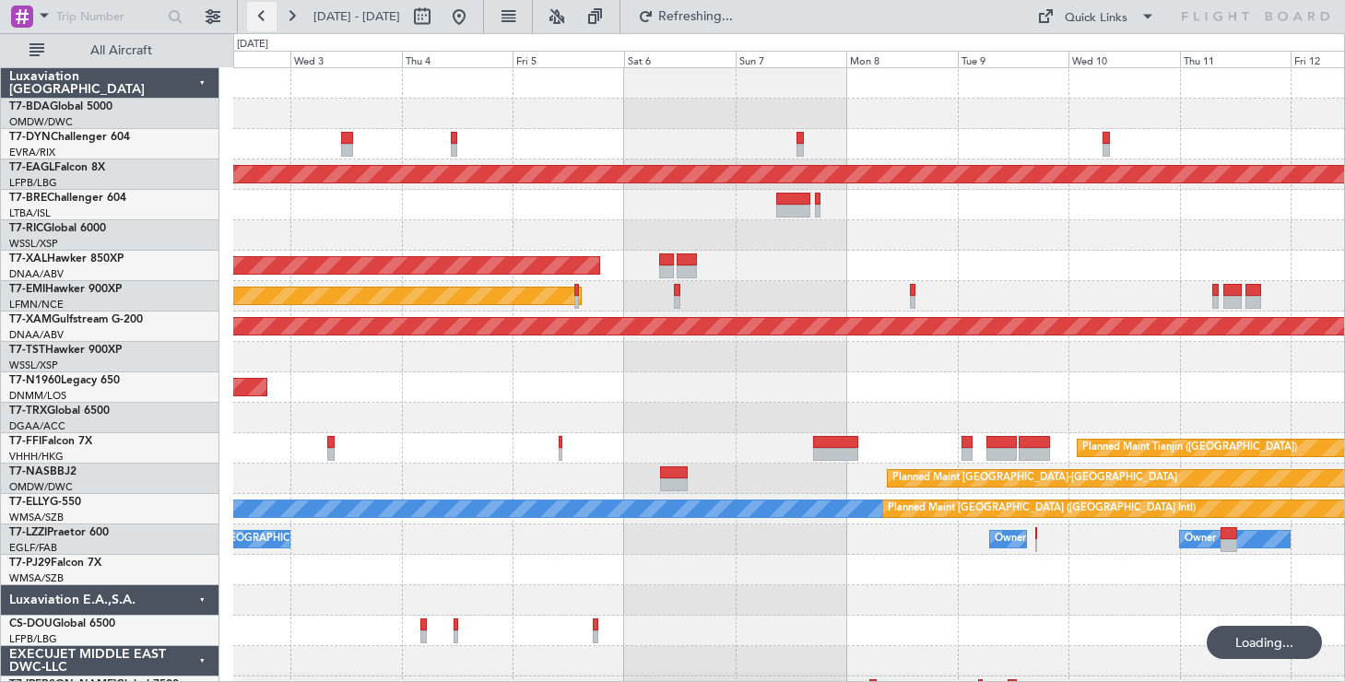
click at [266, 18] on button at bounding box center [262, 17] width 30 height 30
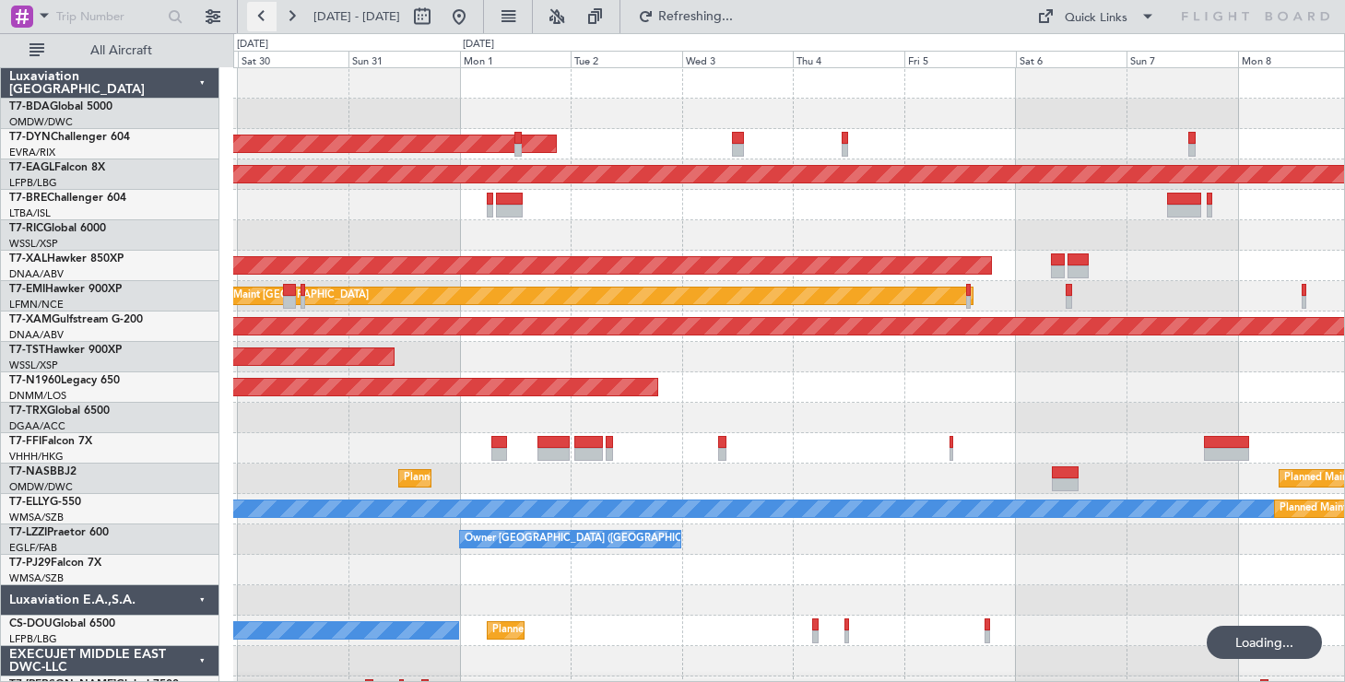
click at [266, 18] on button at bounding box center [262, 17] width 30 height 30
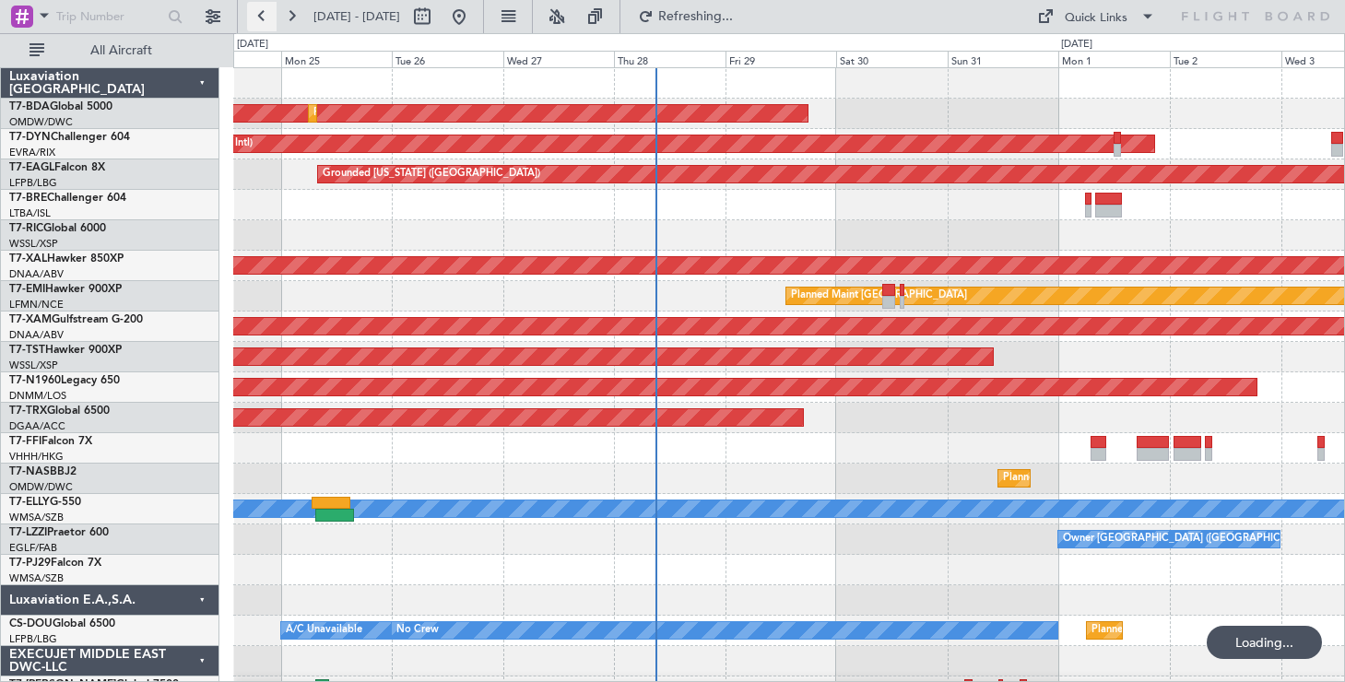
click at [266, 18] on button at bounding box center [262, 17] width 30 height 30
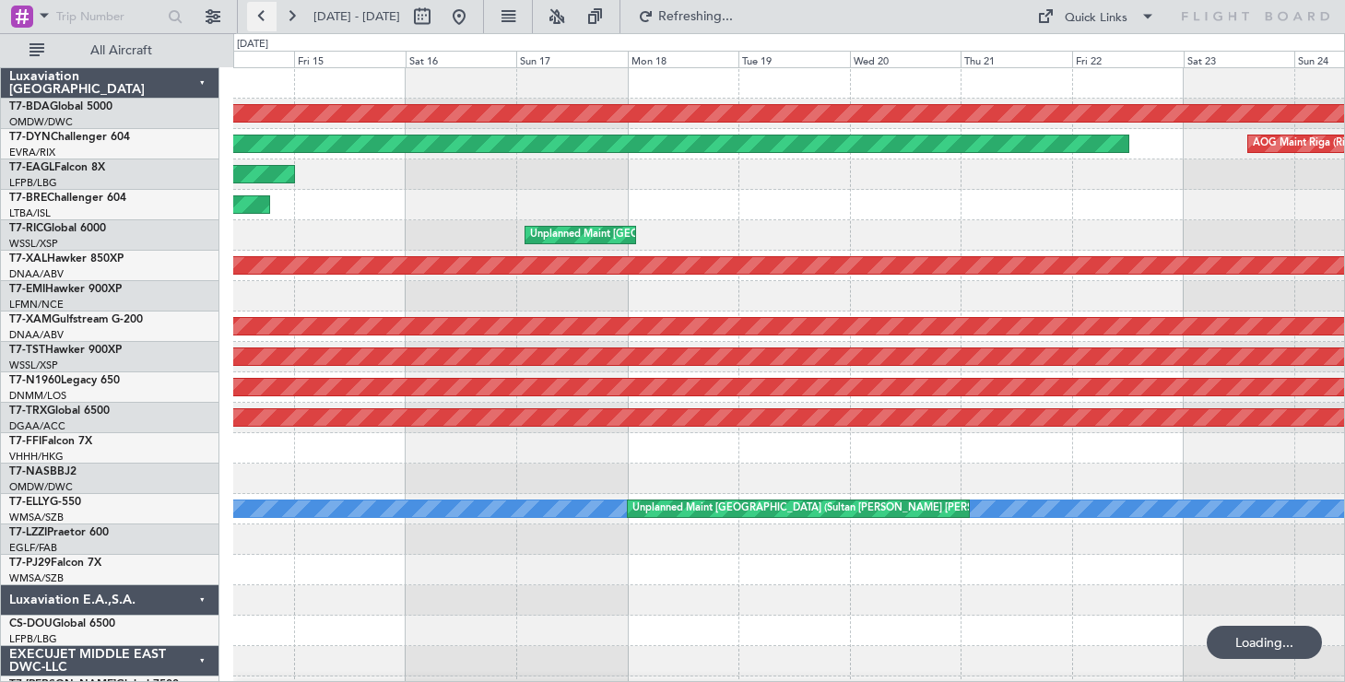
click at [267, 18] on button at bounding box center [262, 17] width 30 height 30
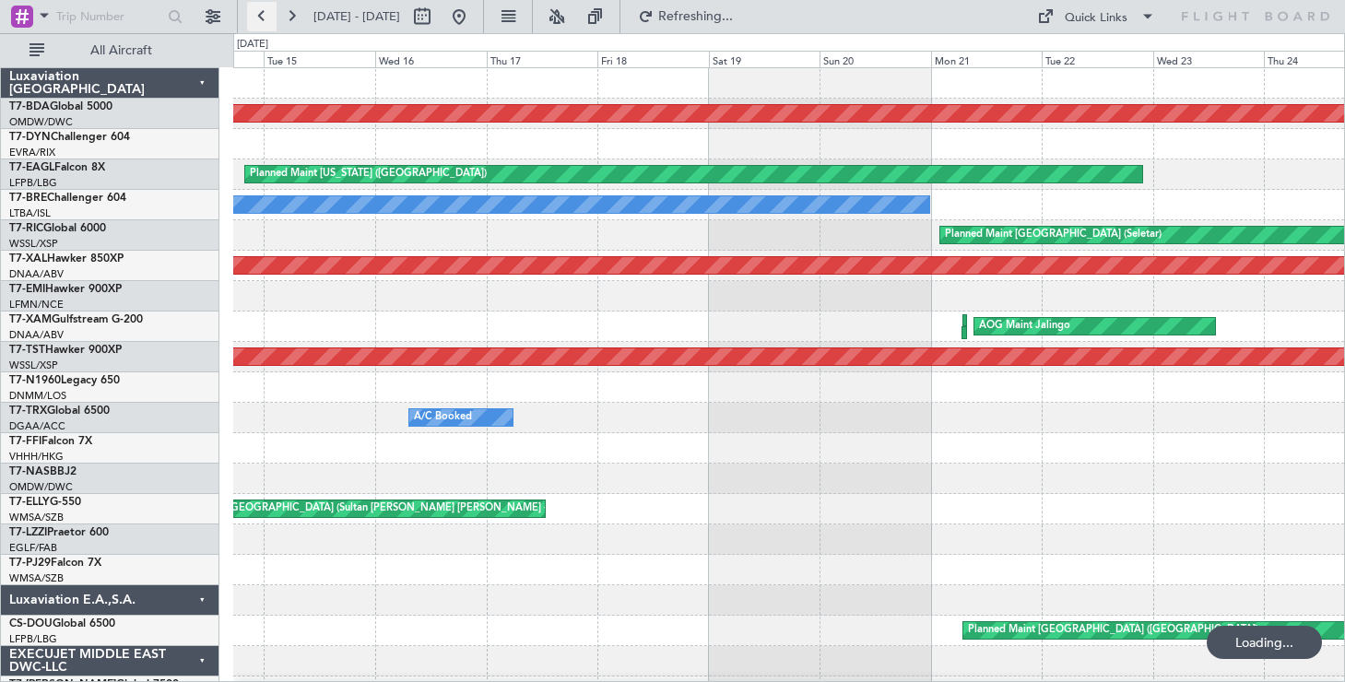
click at [267, 17] on button at bounding box center [262, 17] width 30 height 30
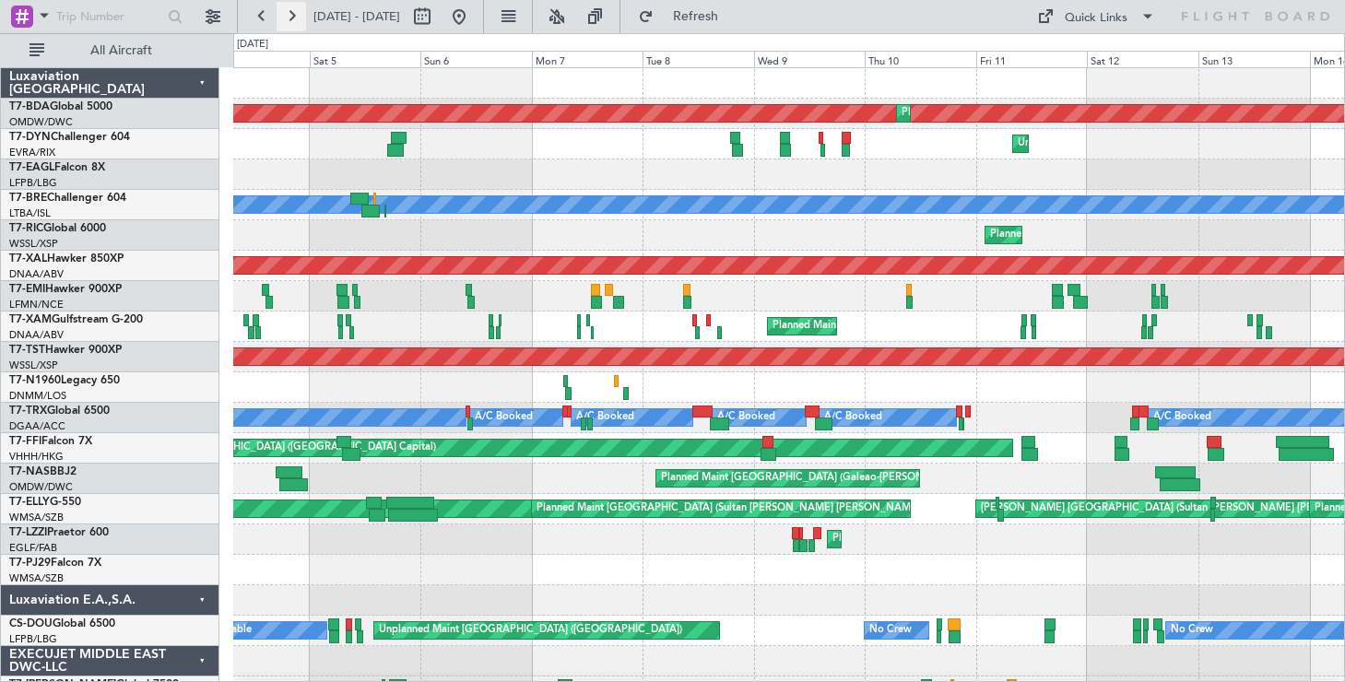
click at [290, 18] on button at bounding box center [292, 17] width 30 height 30
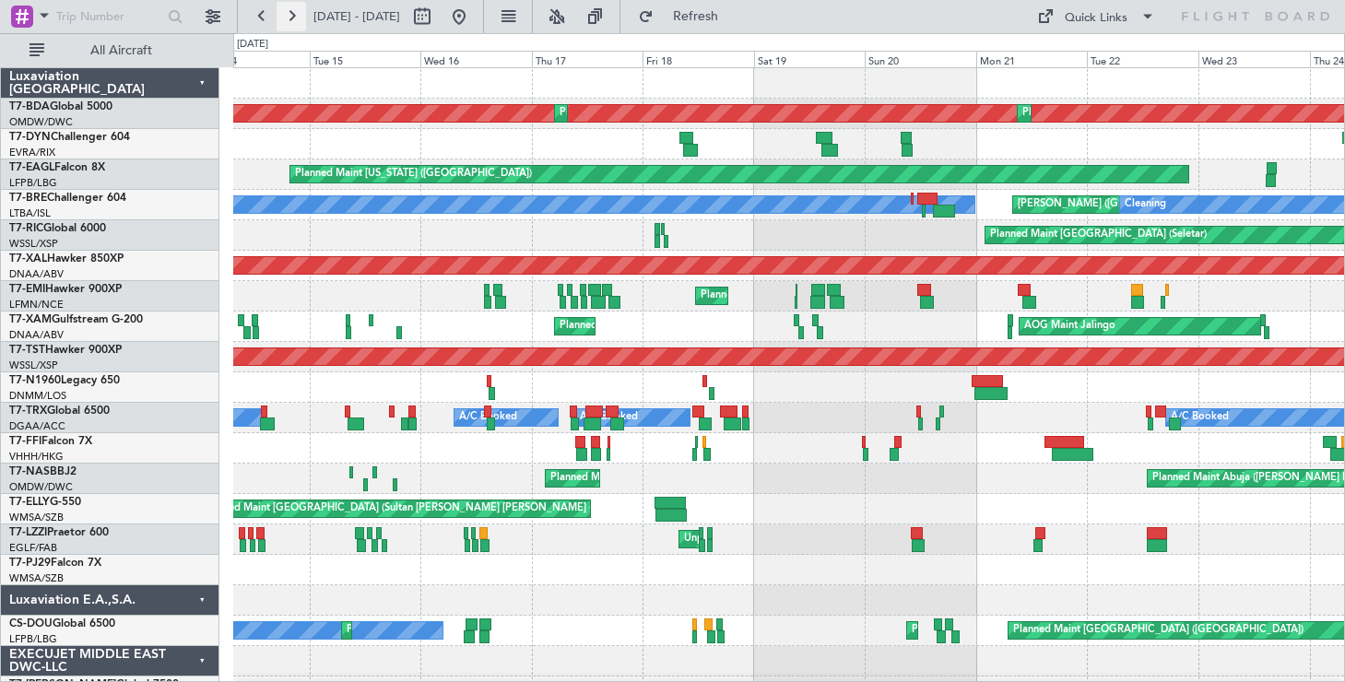
click at [291, 18] on button at bounding box center [292, 17] width 30 height 30
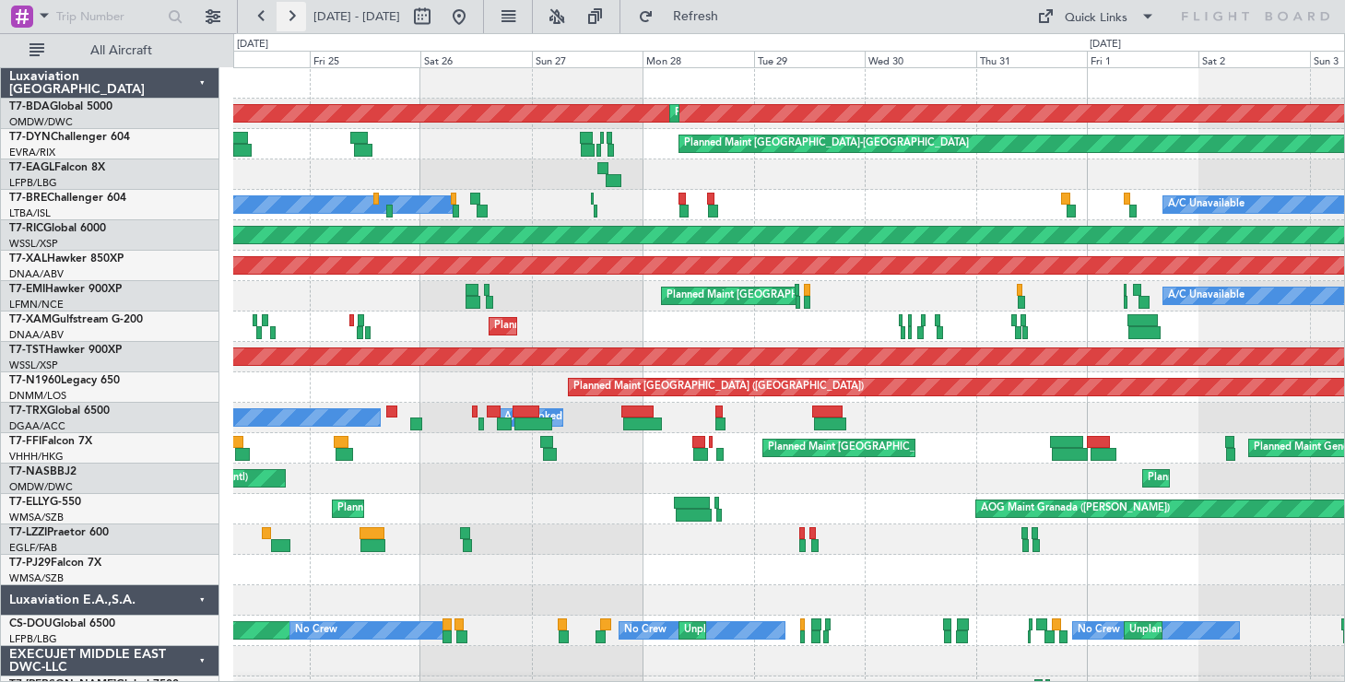
click at [291, 18] on button at bounding box center [292, 17] width 30 height 30
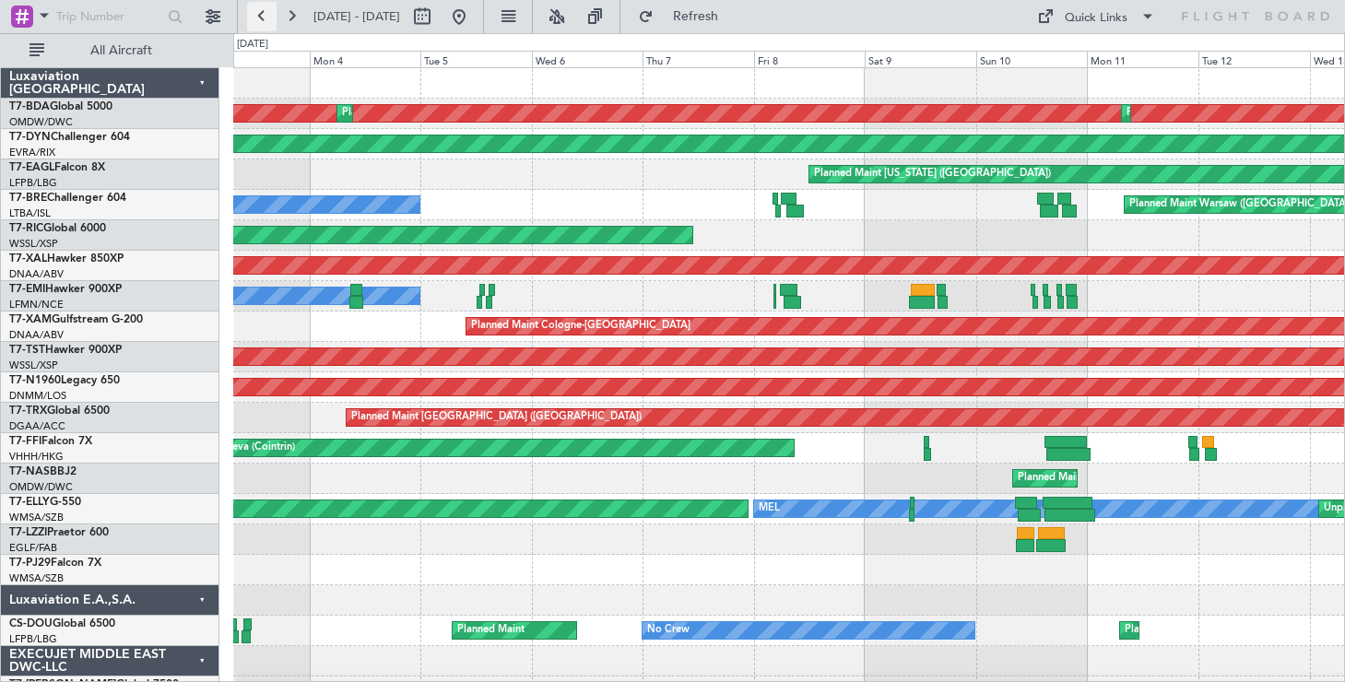
click at [262, 15] on button at bounding box center [262, 17] width 30 height 30
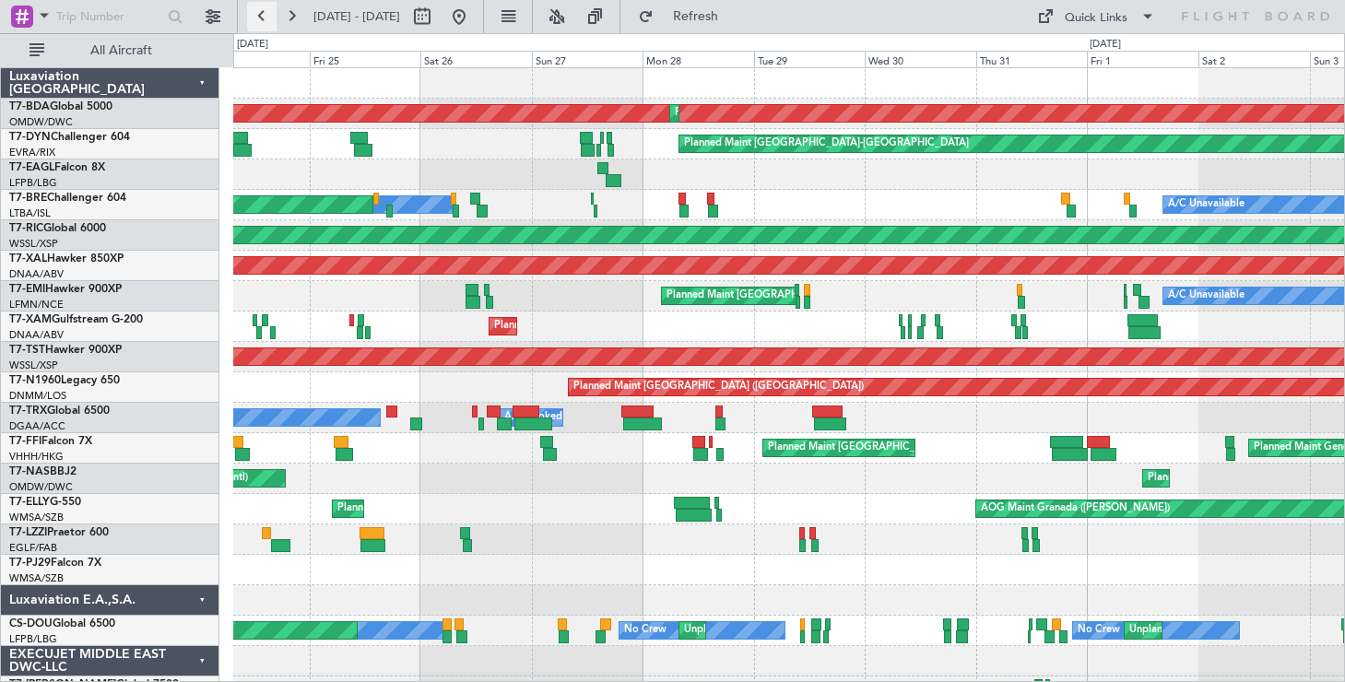
click at [262, 15] on button at bounding box center [262, 17] width 30 height 30
